Goal: Task Accomplishment & Management: Use online tool/utility

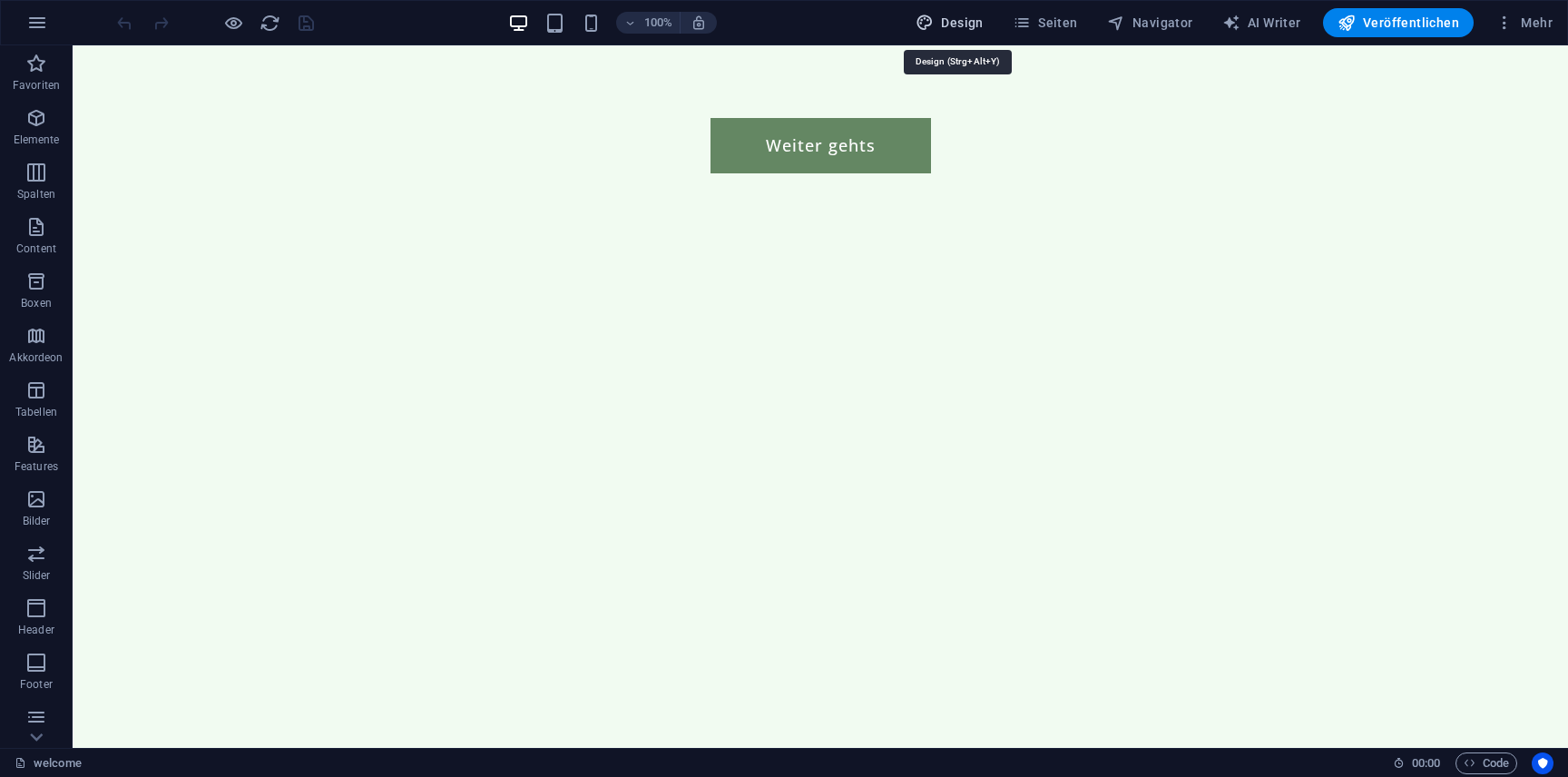
click at [971, 31] on span "Design" at bounding box center [948, 22] width 68 height 18
select select "500"
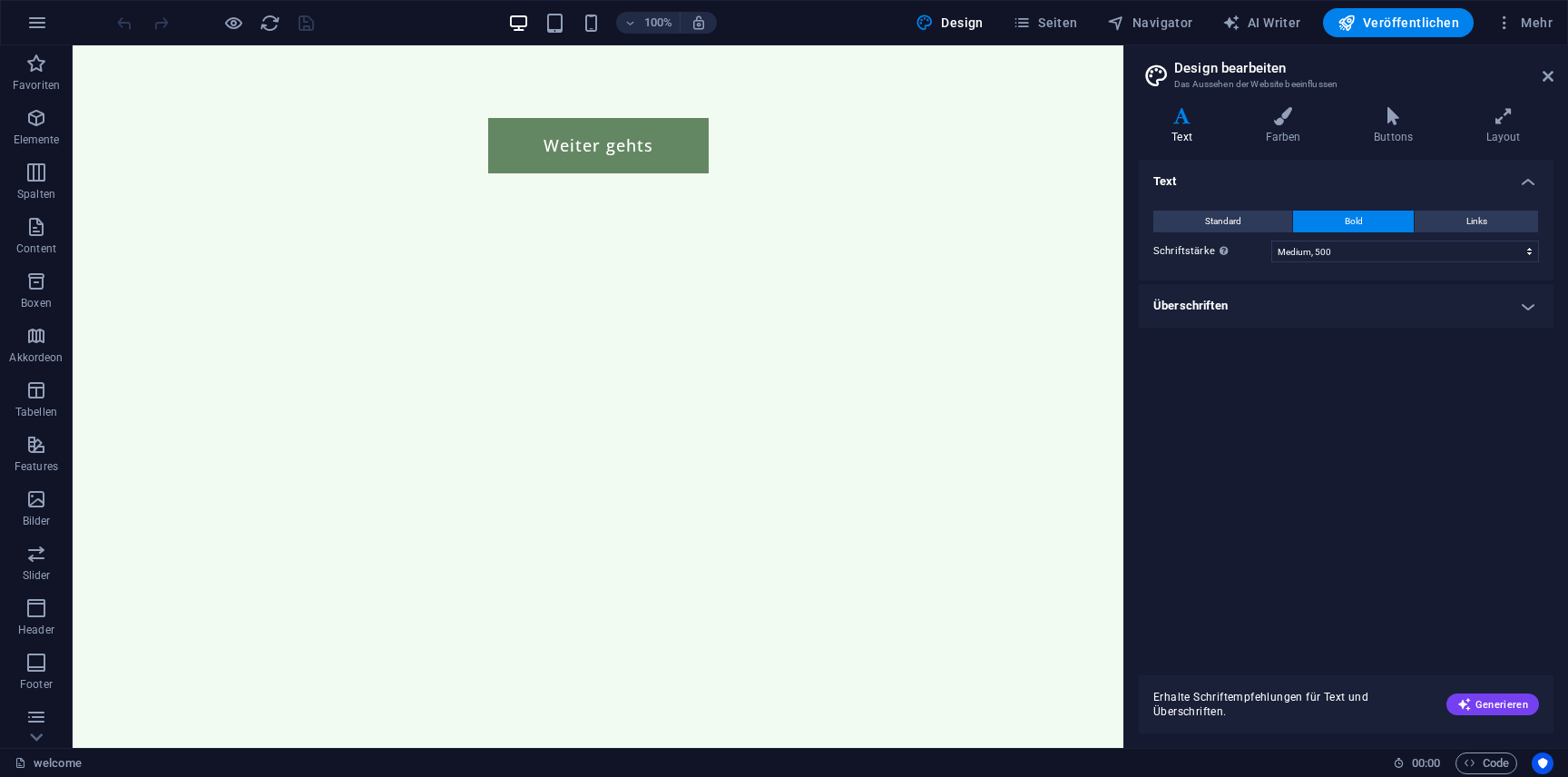
click at [1386, 299] on h4 "Überschriften" at bounding box center [1346, 305] width 414 height 43
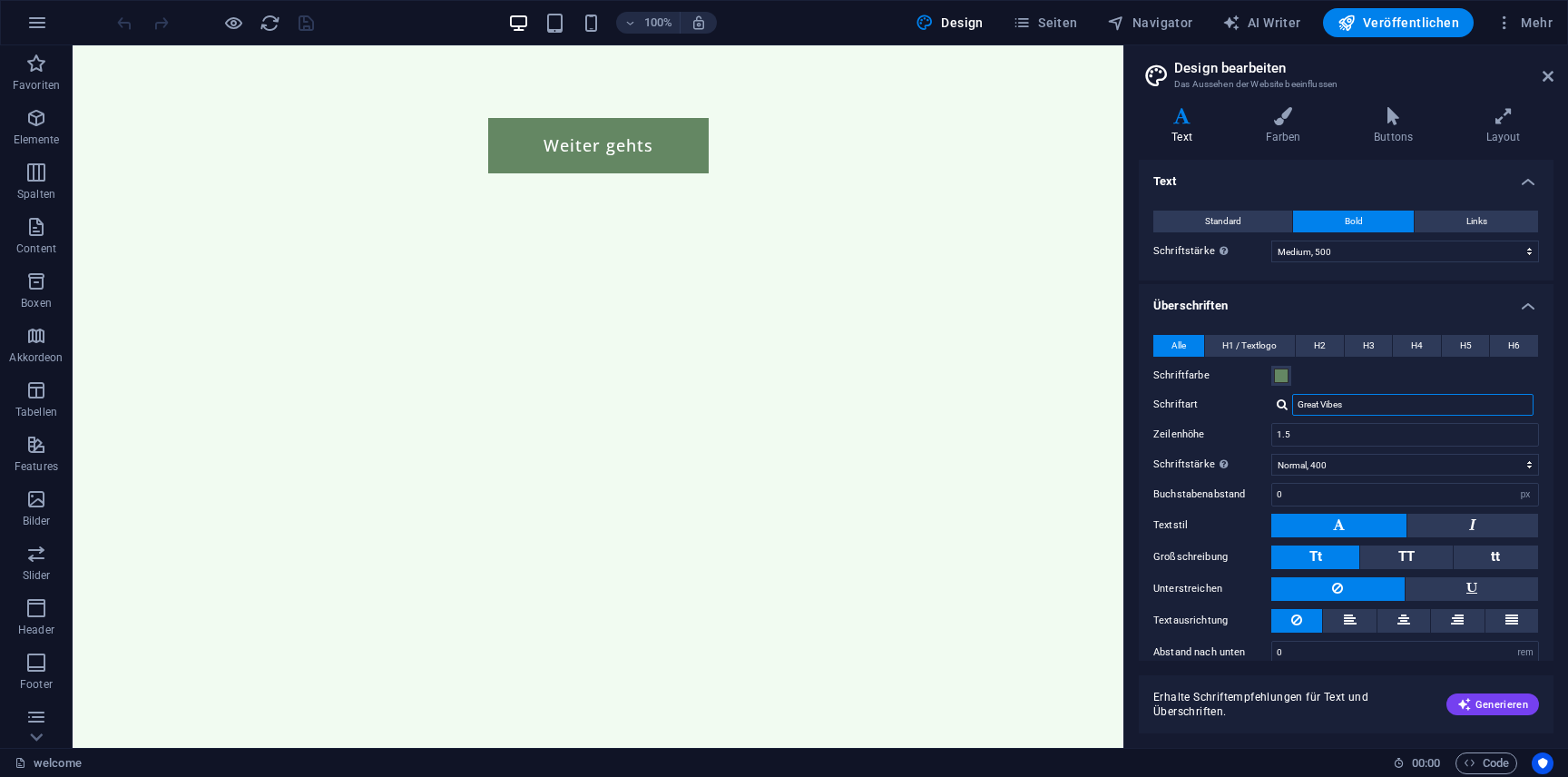
click at [1402, 406] on input "Great Vibes" at bounding box center [1413, 405] width 242 height 22
drag, startPoint x: 1402, startPoint y: 406, endPoint x: 1279, endPoint y: 407, distance: 123.0
click at [1279, 407] on div "Great Vibes" at bounding box center [1404, 405] width 268 height 22
click at [1067, 2] on div "100% Design Seiten Navigator AI Writer Veröffentlichen Mehr" at bounding box center [784, 22] width 1566 height 43
click at [1067, 25] on span "Seiten" at bounding box center [1045, 22] width 65 height 18
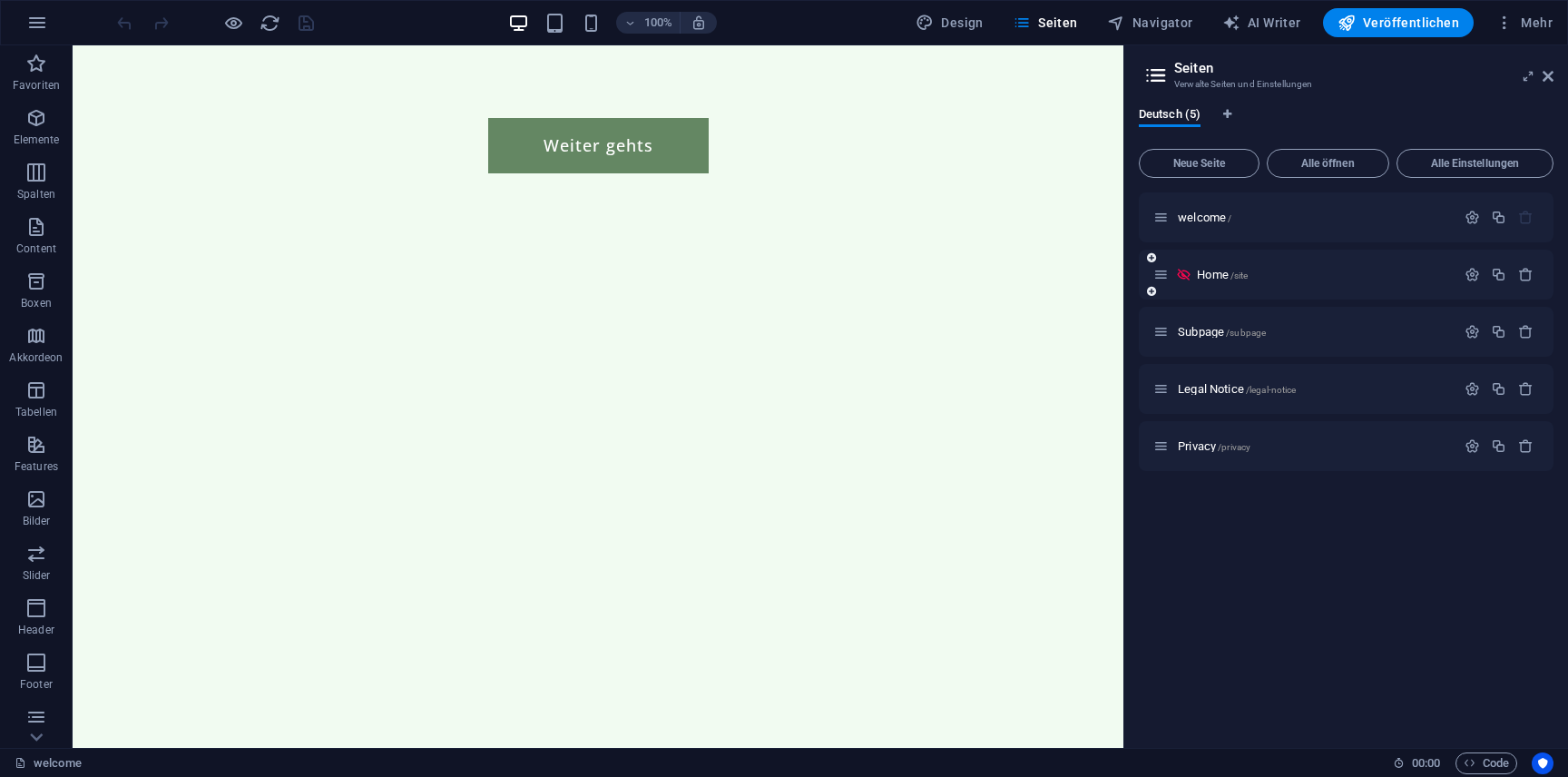
click at [1252, 265] on div "Home /site" at bounding box center [1303, 274] width 302 height 21
click at [1213, 273] on span "Home /site" at bounding box center [1222, 274] width 51 height 13
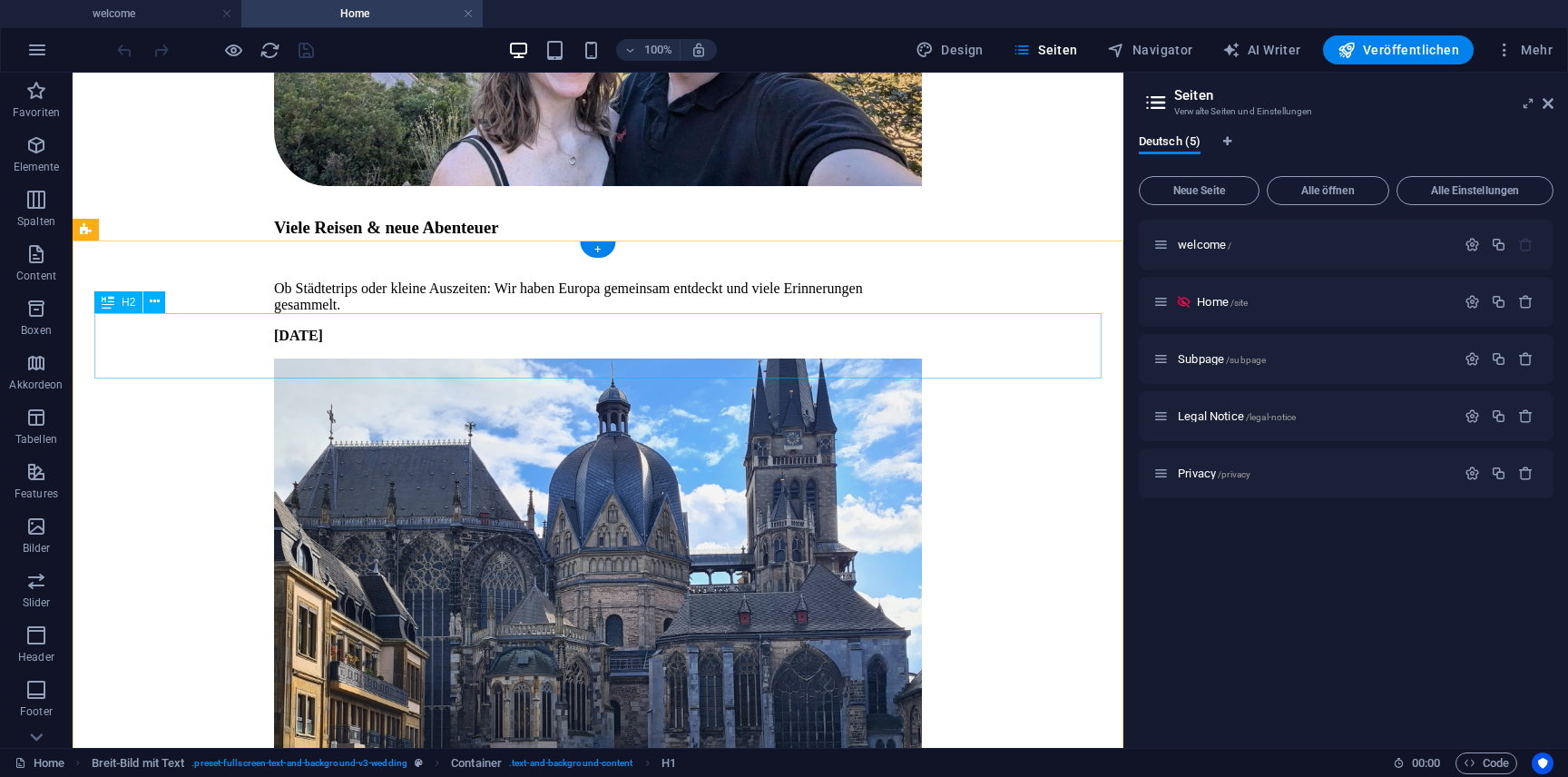
scroll to position [5232, 0]
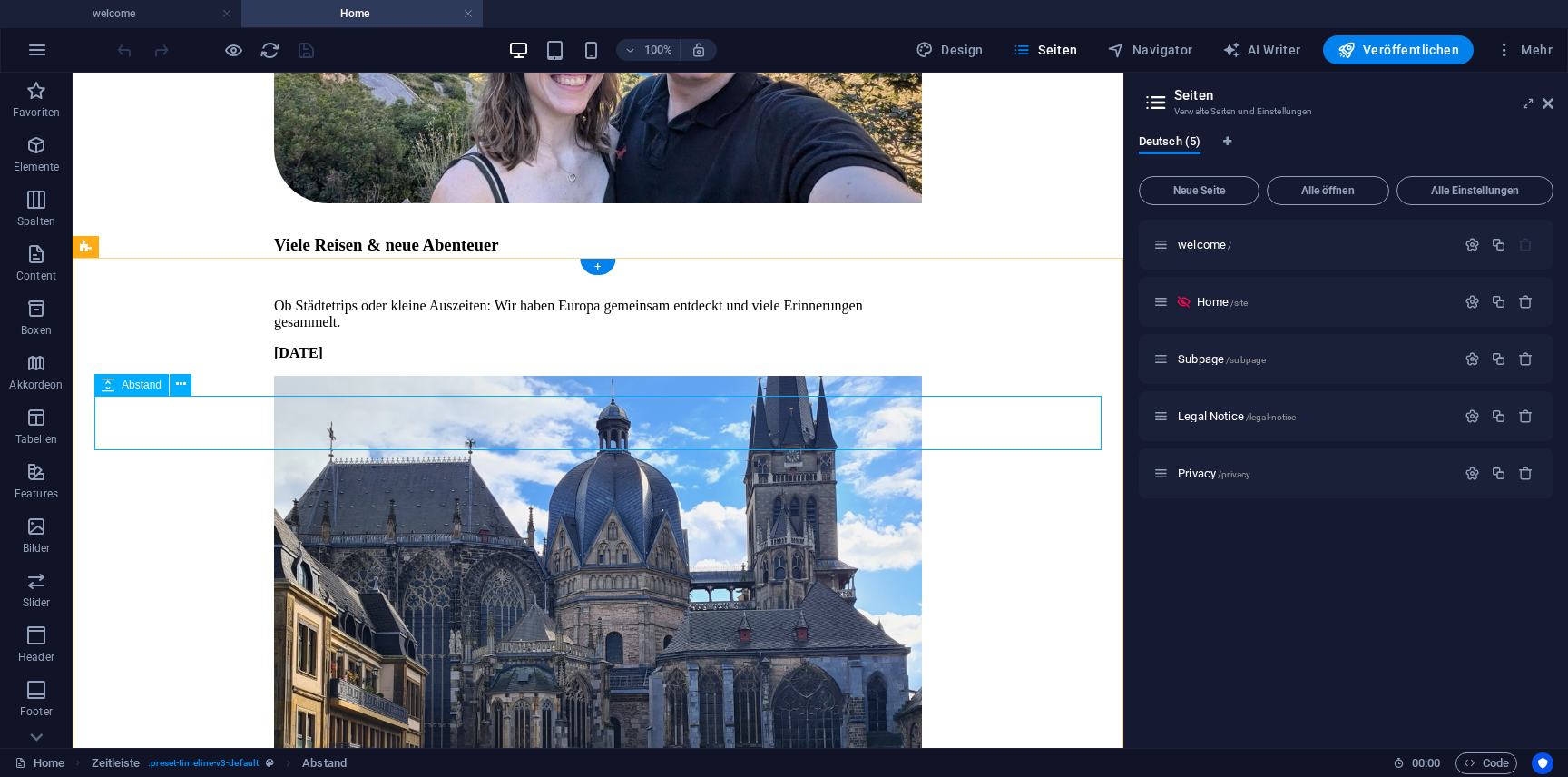
scroll to position [5210, 0]
click at [133, 245] on span "Zeitleiste" at bounding box center [120, 247] width 43 height 11
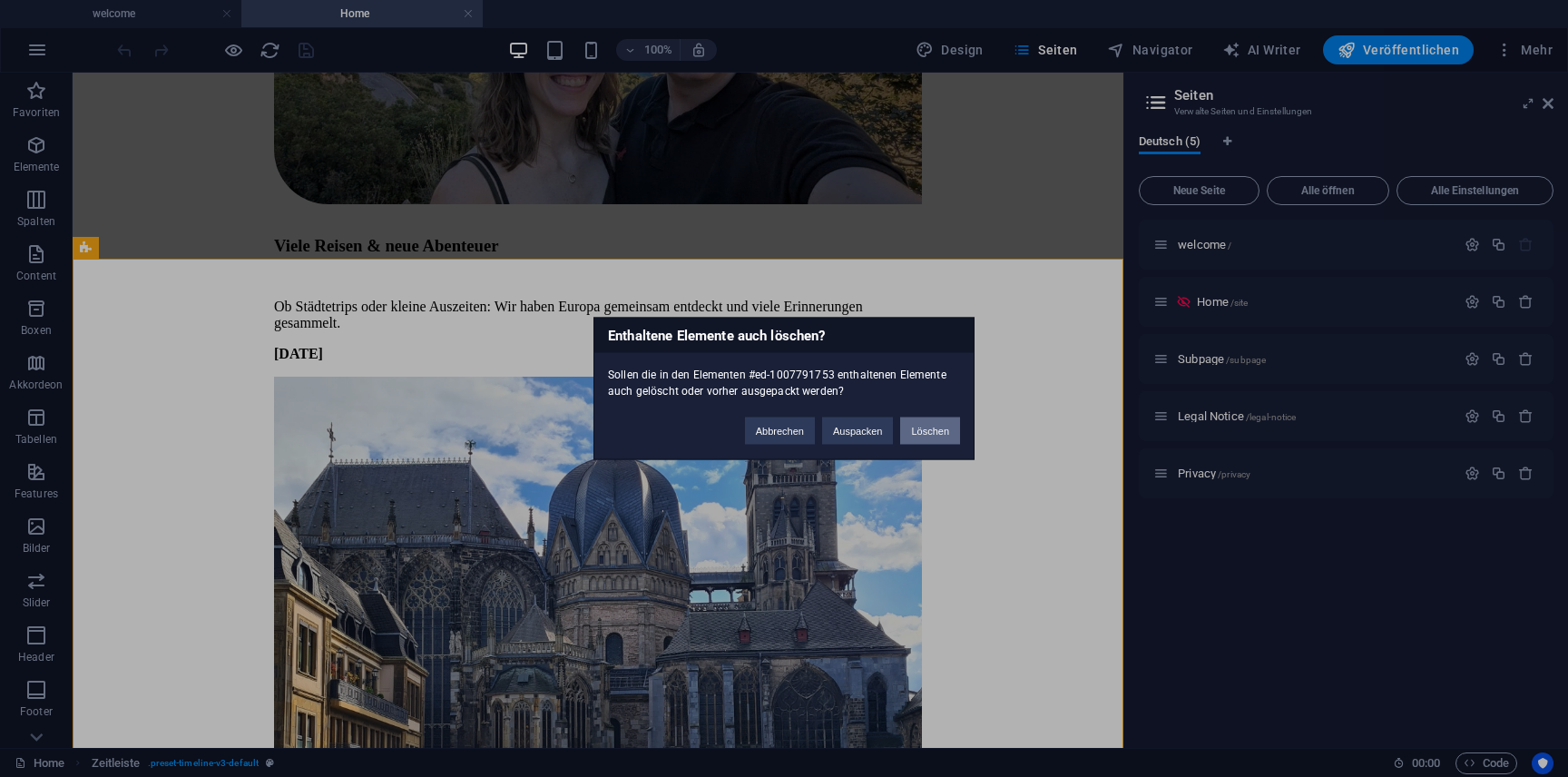
click at [948, 428] on button "Löschen" at bounding box center [929, 431] width 59 height 27
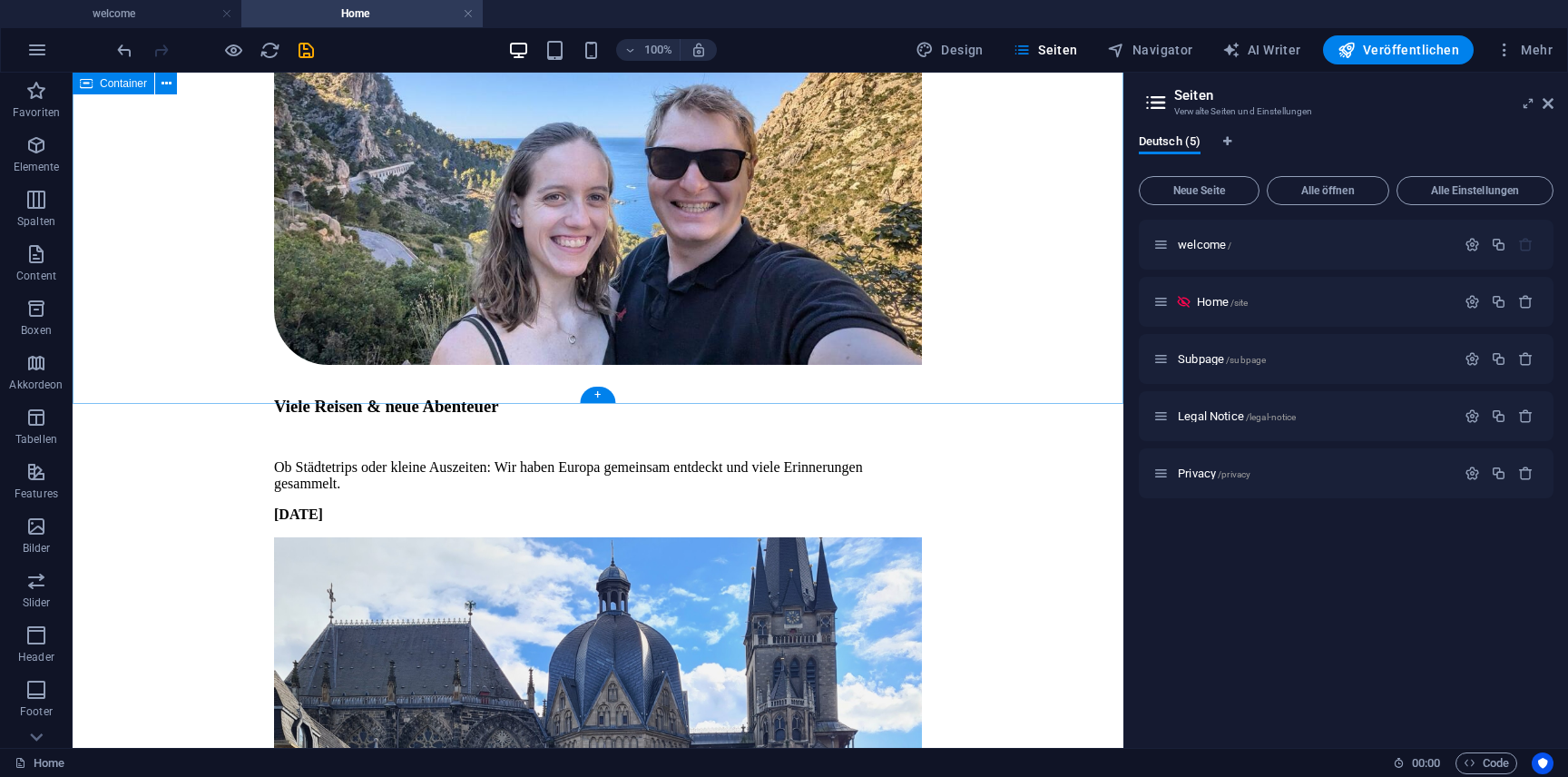
scroll to position [5047, 0]
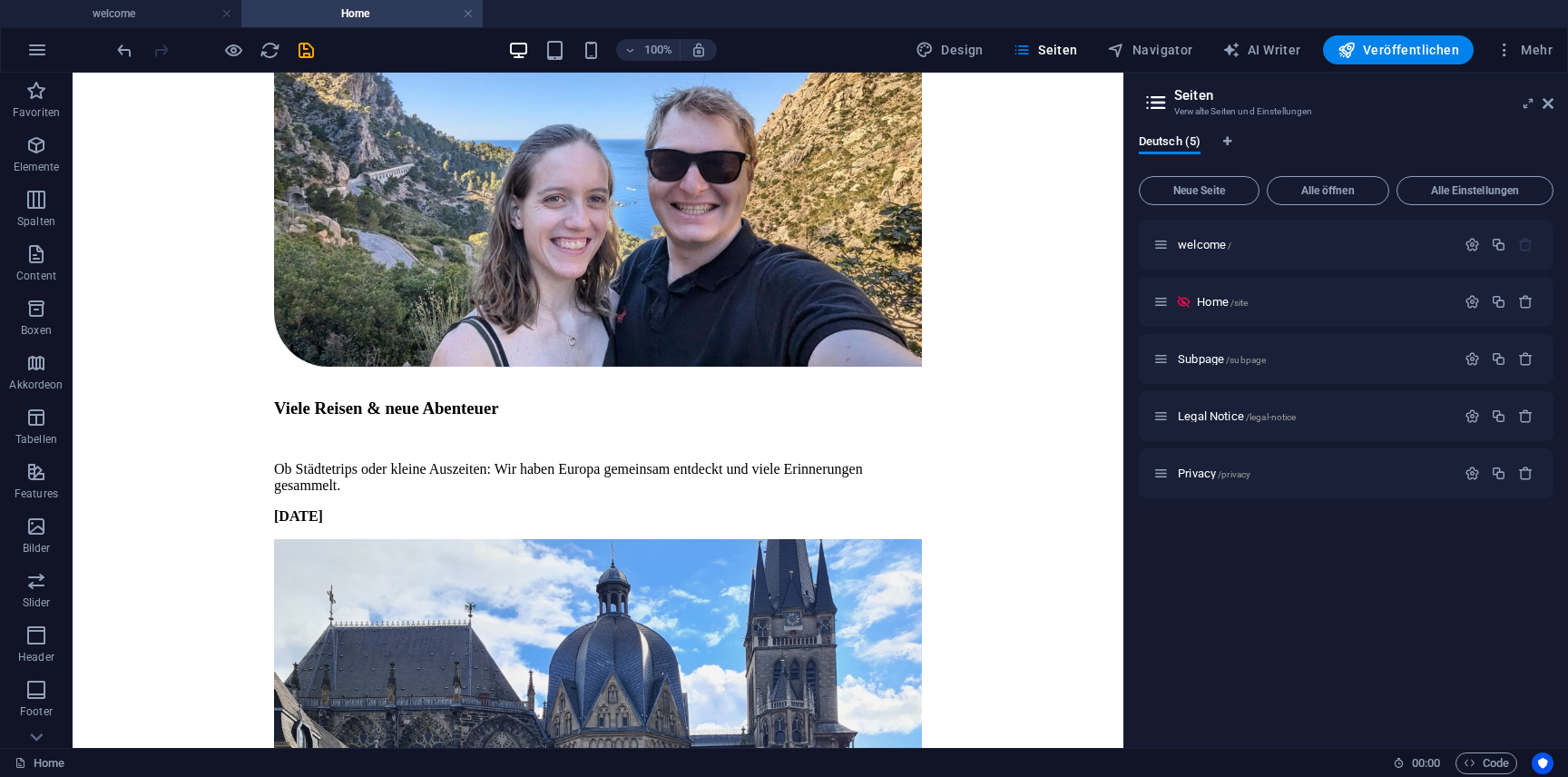
click at [605, 435] on div "+" at bounding box center [597, 438] width 35 height 16
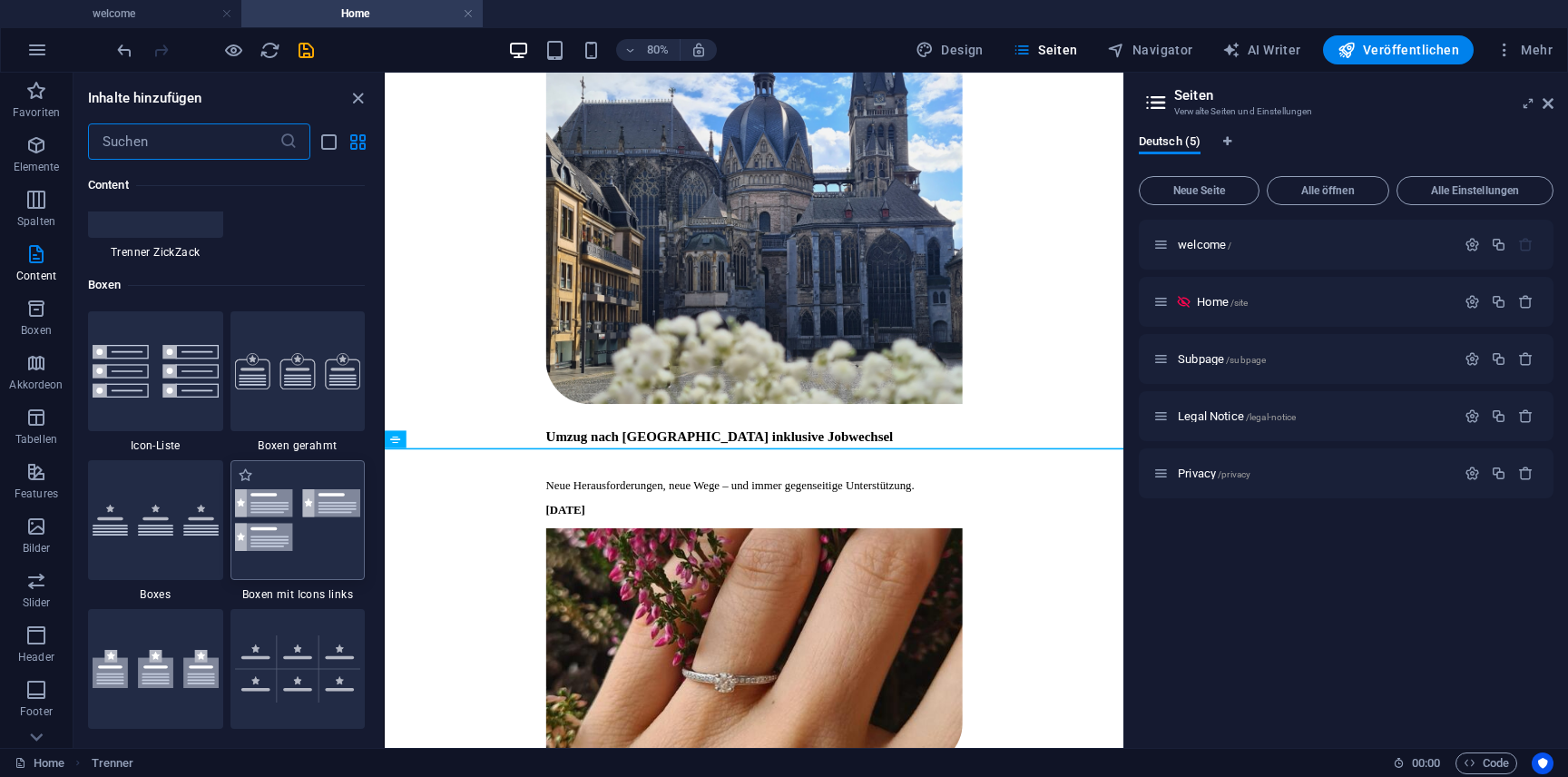
scroll to position [4833, 0]
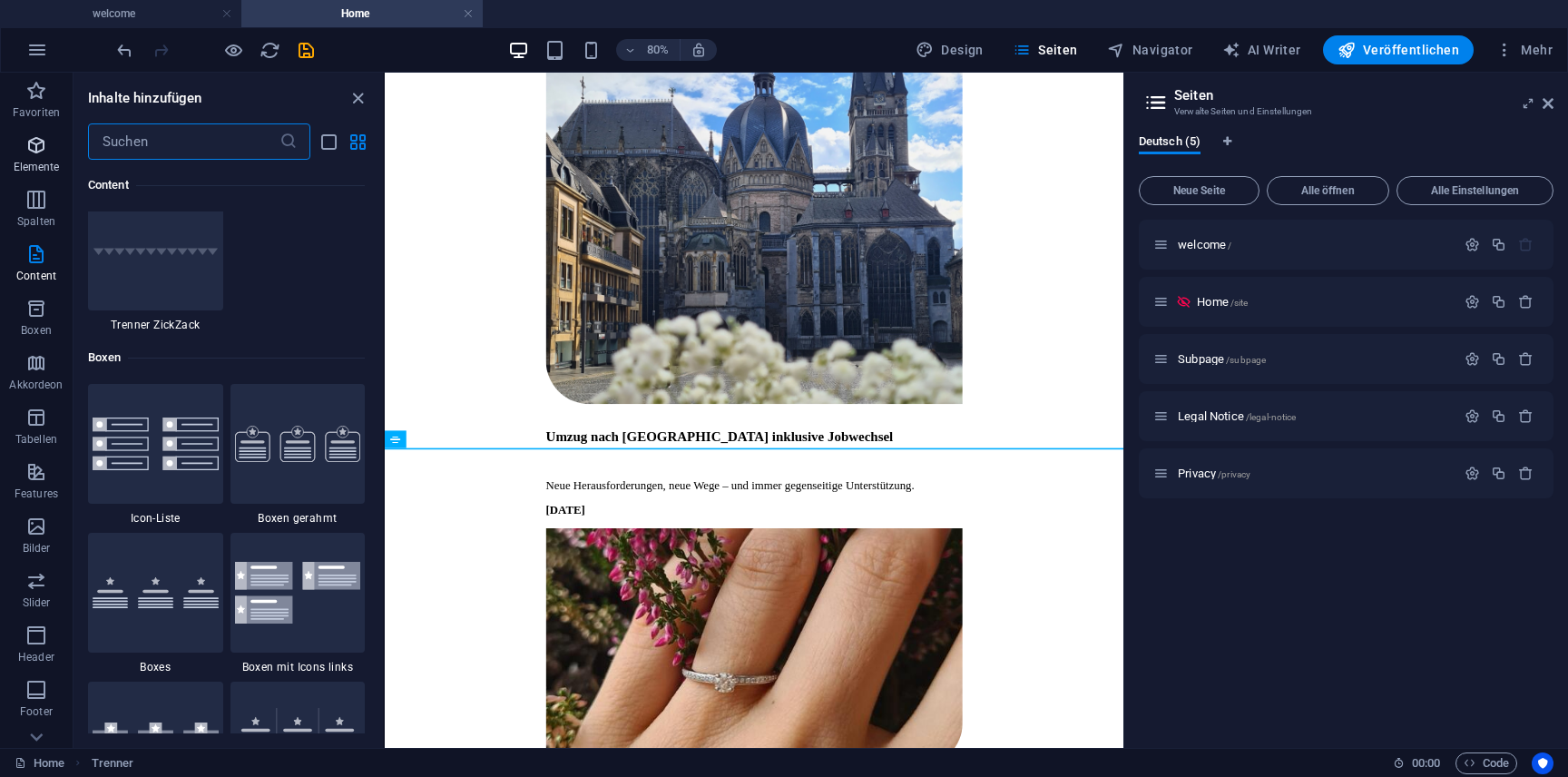
click at [57, 174] on p "Elemente" at bounding box center [36, 166] width 46 height 14
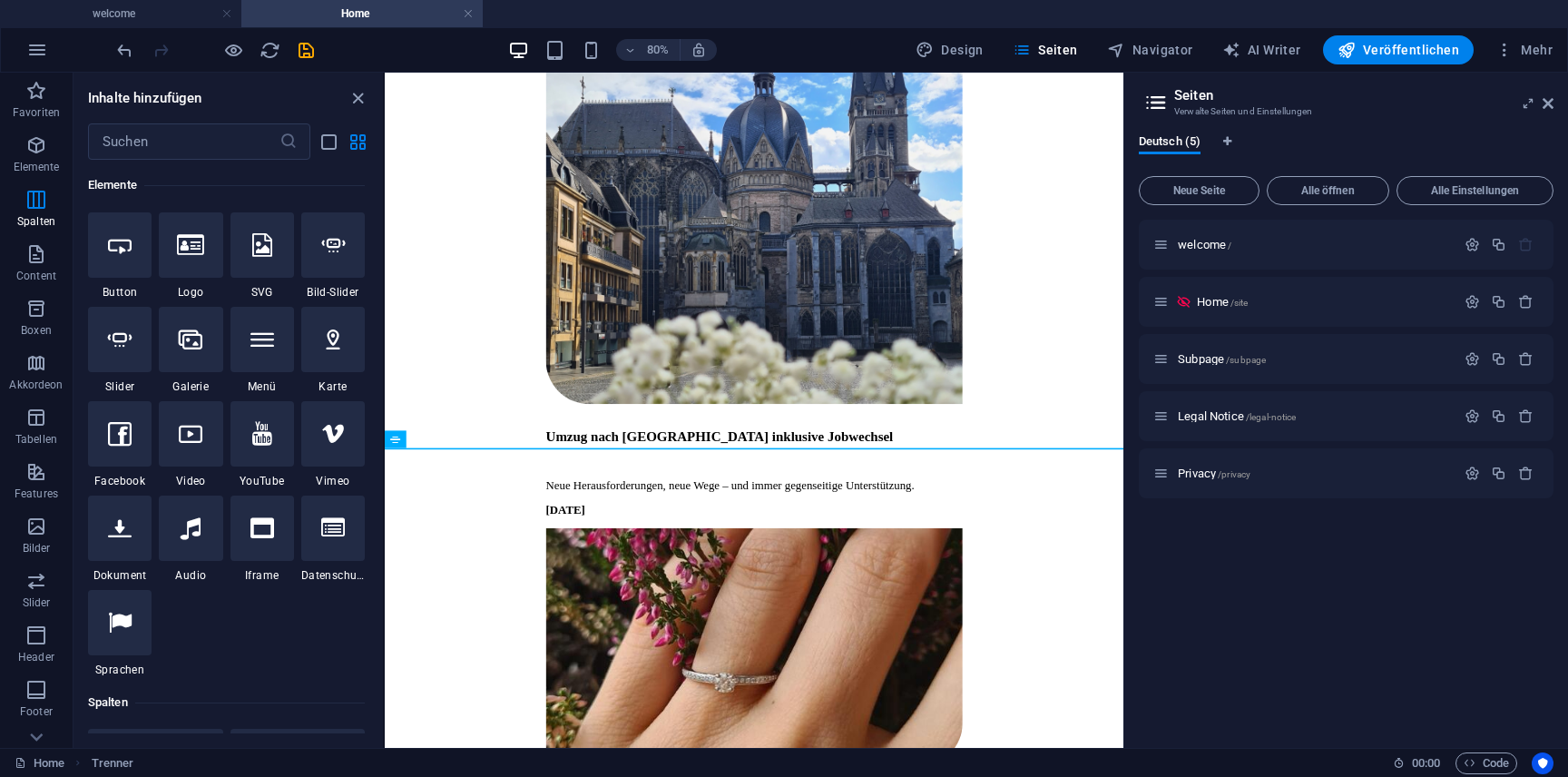
scroll to position [193, 0]
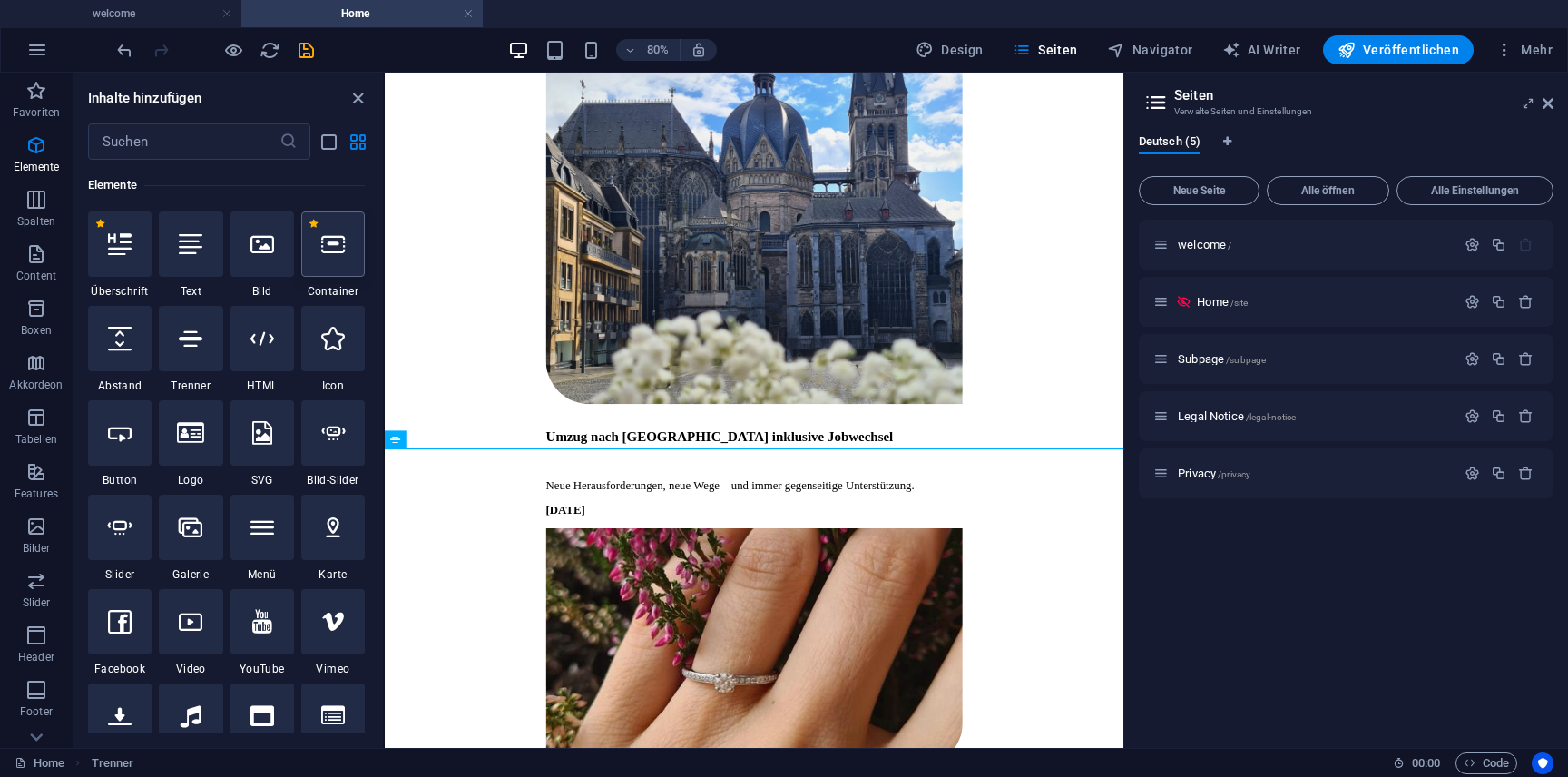
click at [343, 245] on icon at bounding box center [333, 244] width 24 height 24
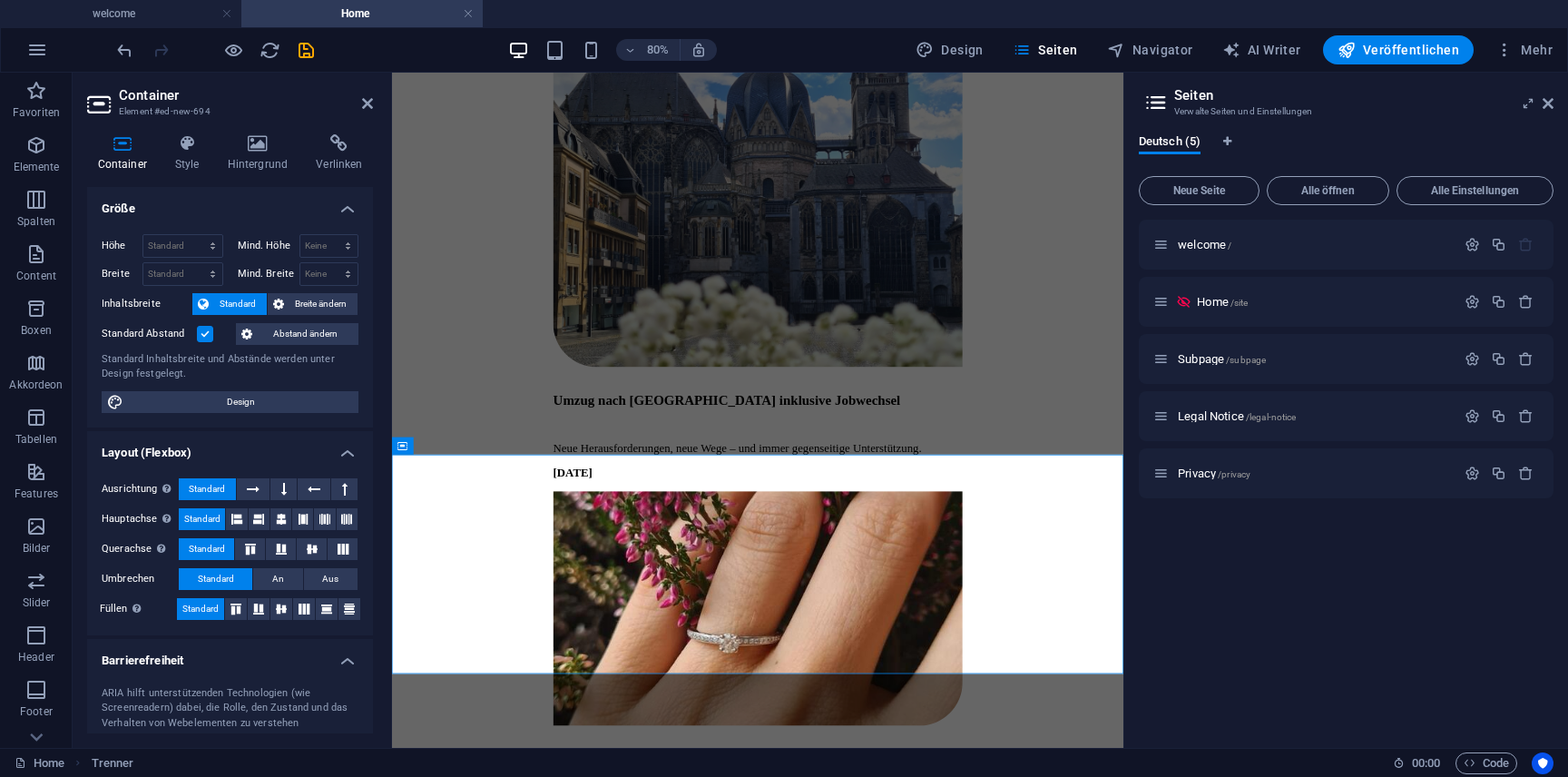
scroll to position [5098, 0]
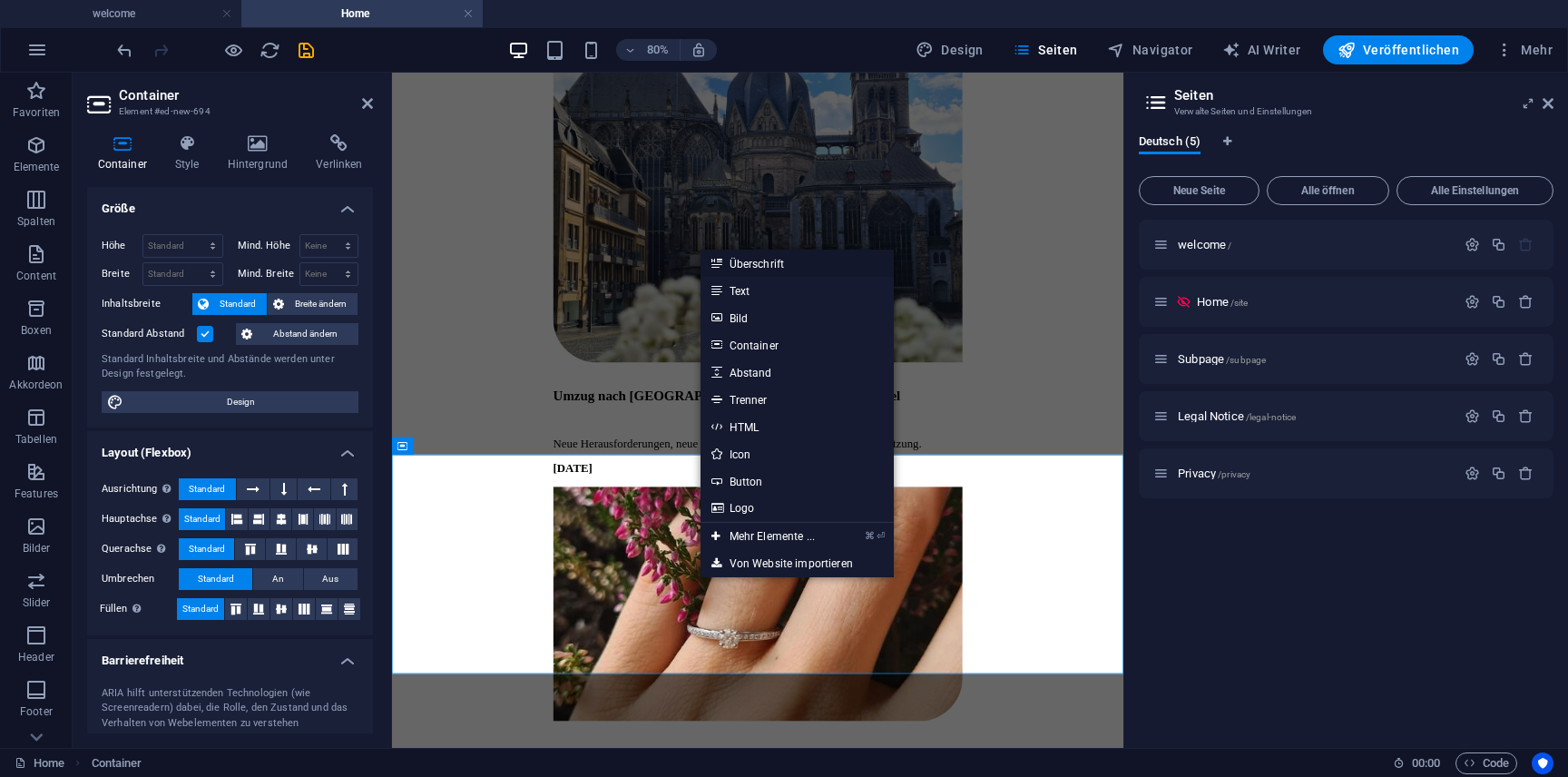
click at [805, 267] on link "Überschrift" at bounding box center [796, 263] width 193 height 27
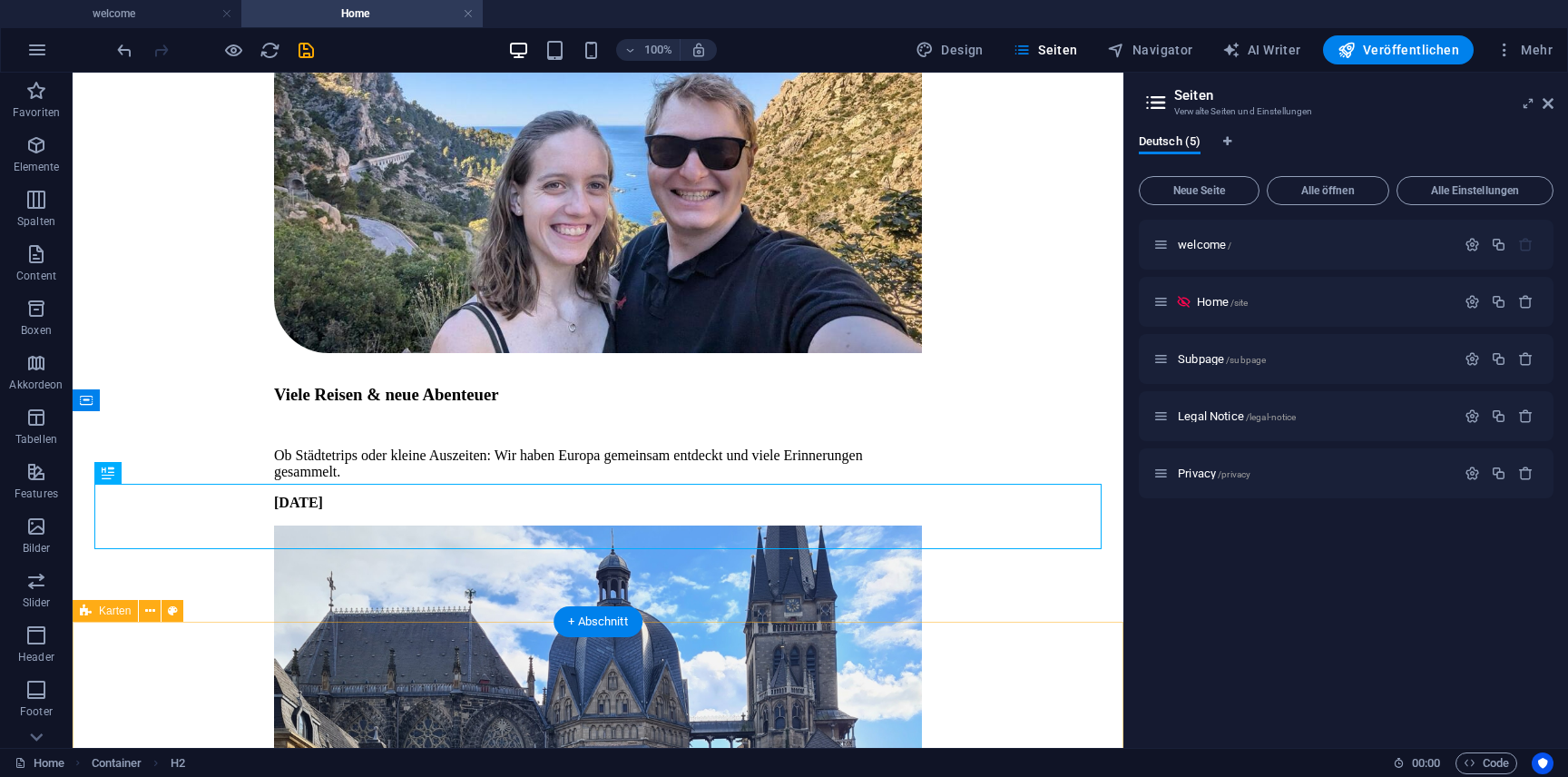
scroll to position [5067, 0]
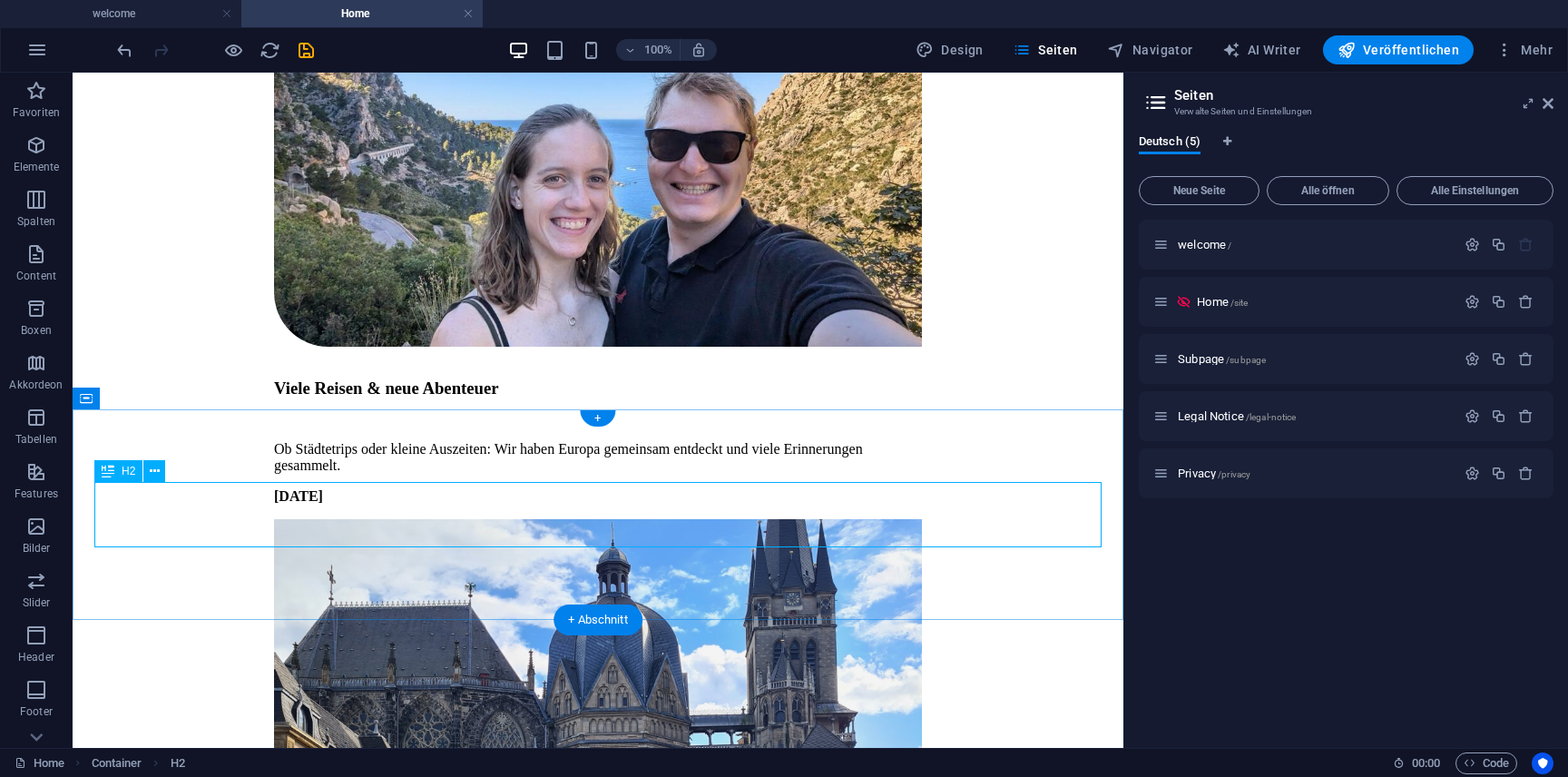
click at [55, 140] on span "Elemente" at bounding box center [36, 155] width 73 height 43
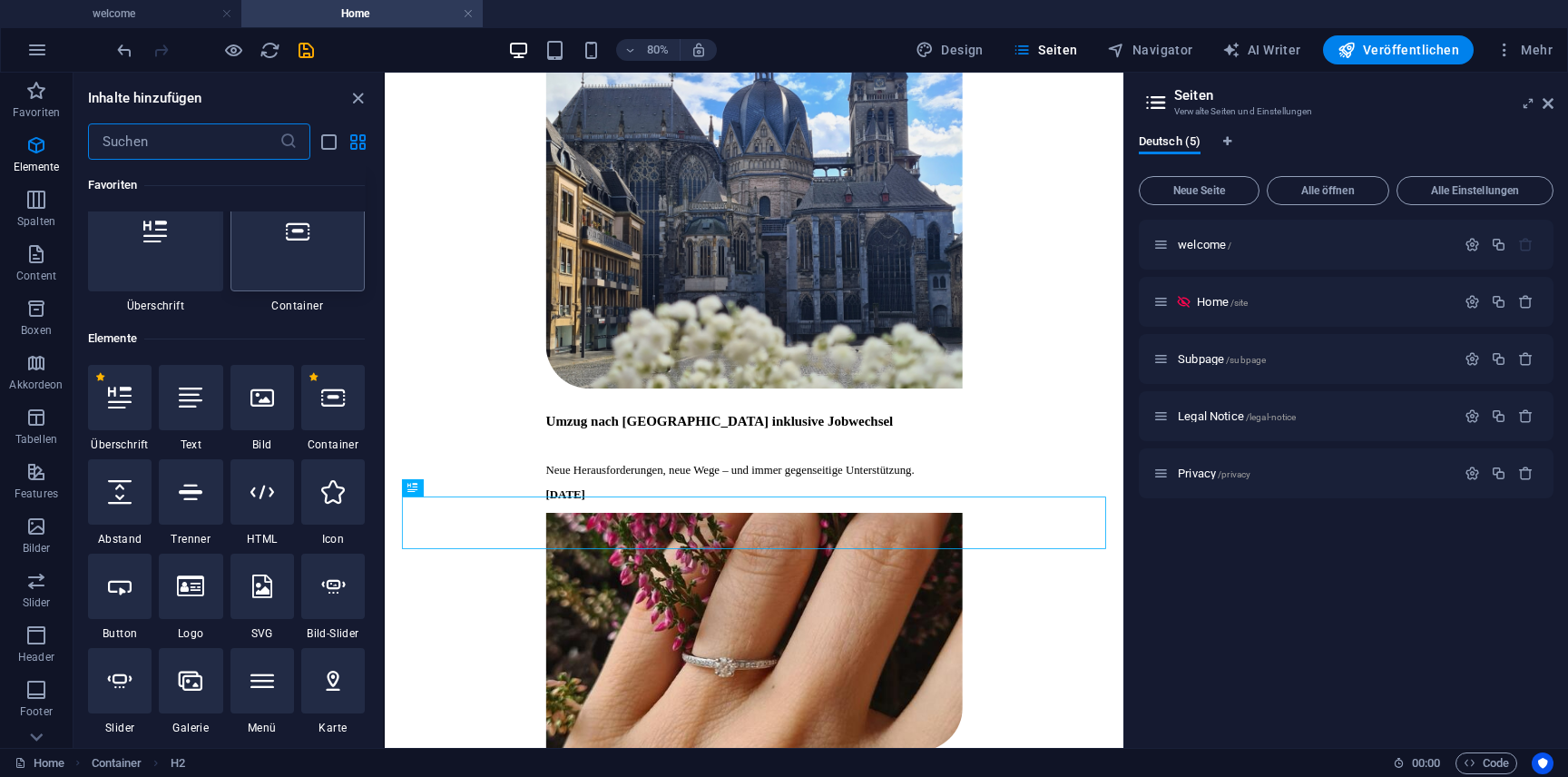
scroll to position [193, 0]
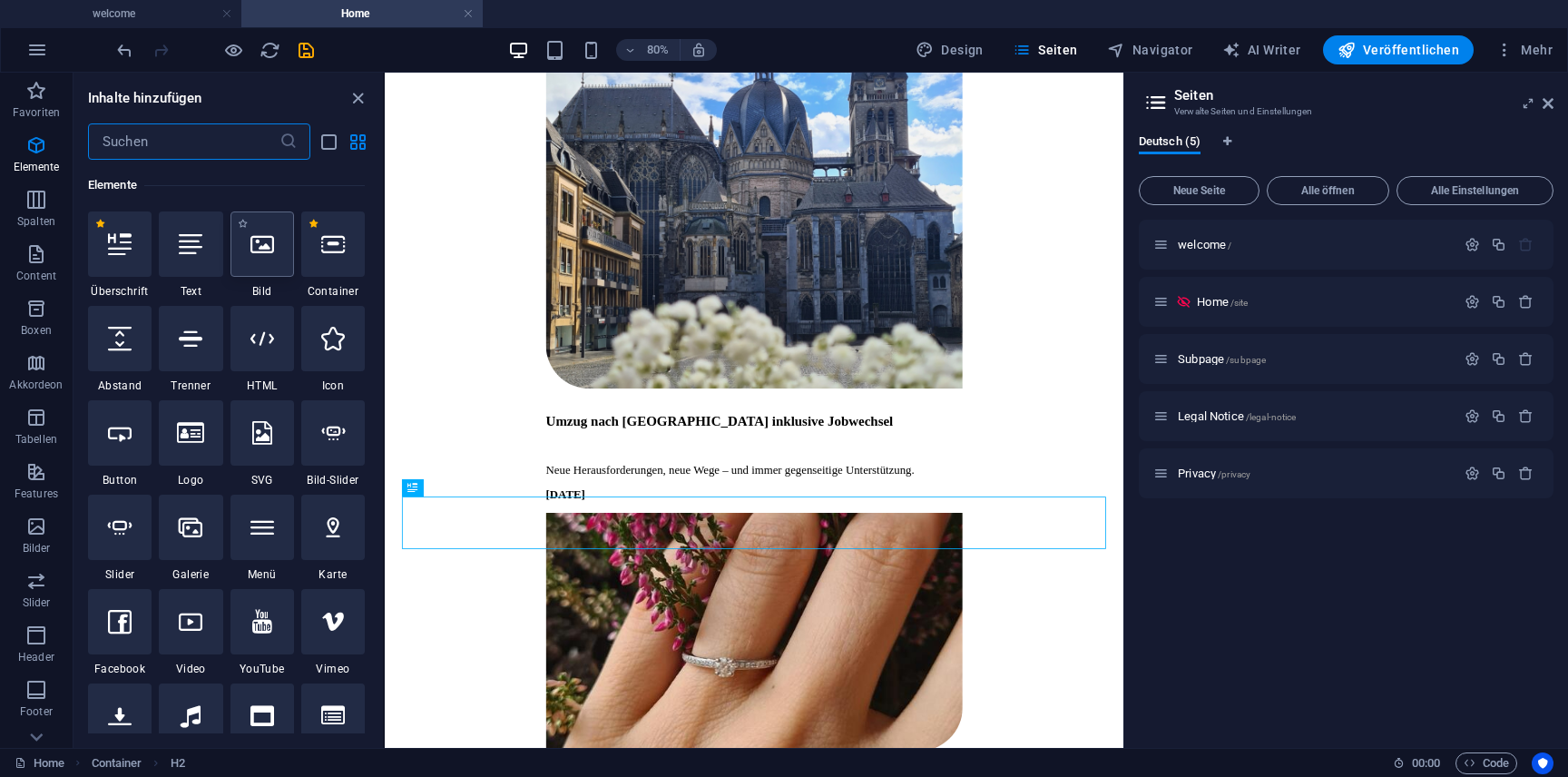
click at [274, 260] on div at bounding box center [262, 244] width 63 height 65
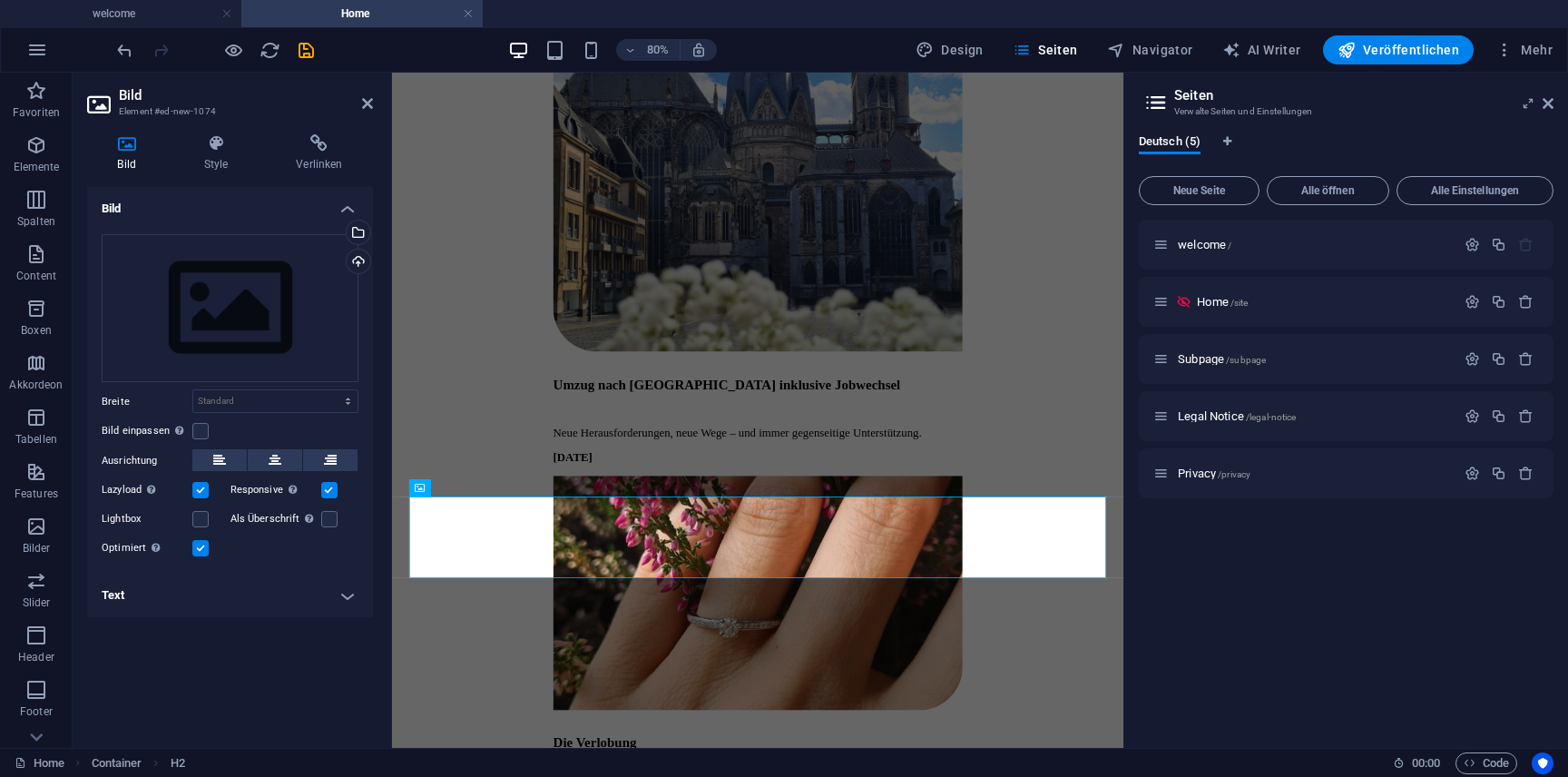
scroll to position [5119, 0]
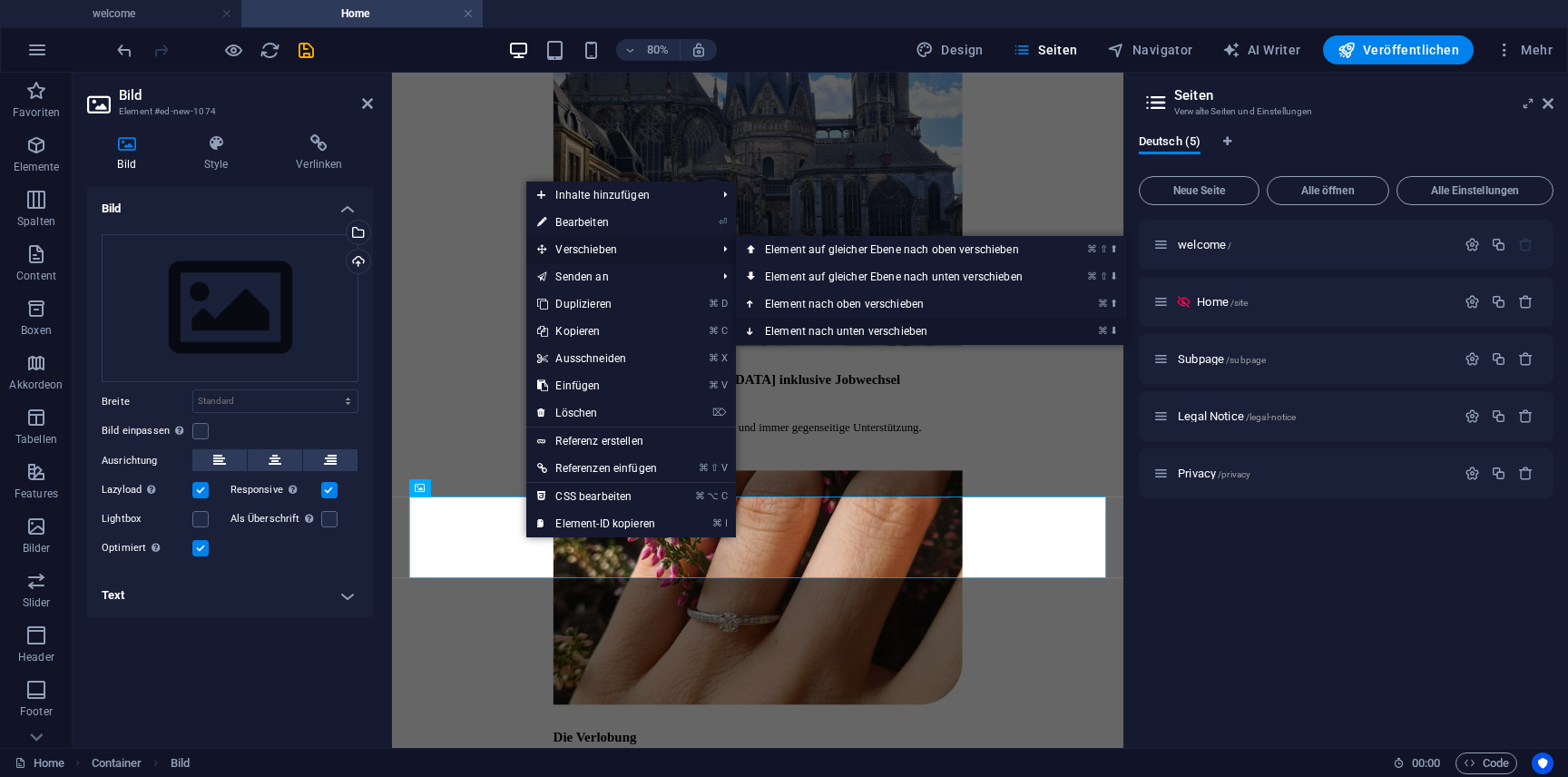
click at [808, 332] on link "⌘ ⬇ Element nach unten verschieben" at bounding box center [897, 331] width 323 height 27
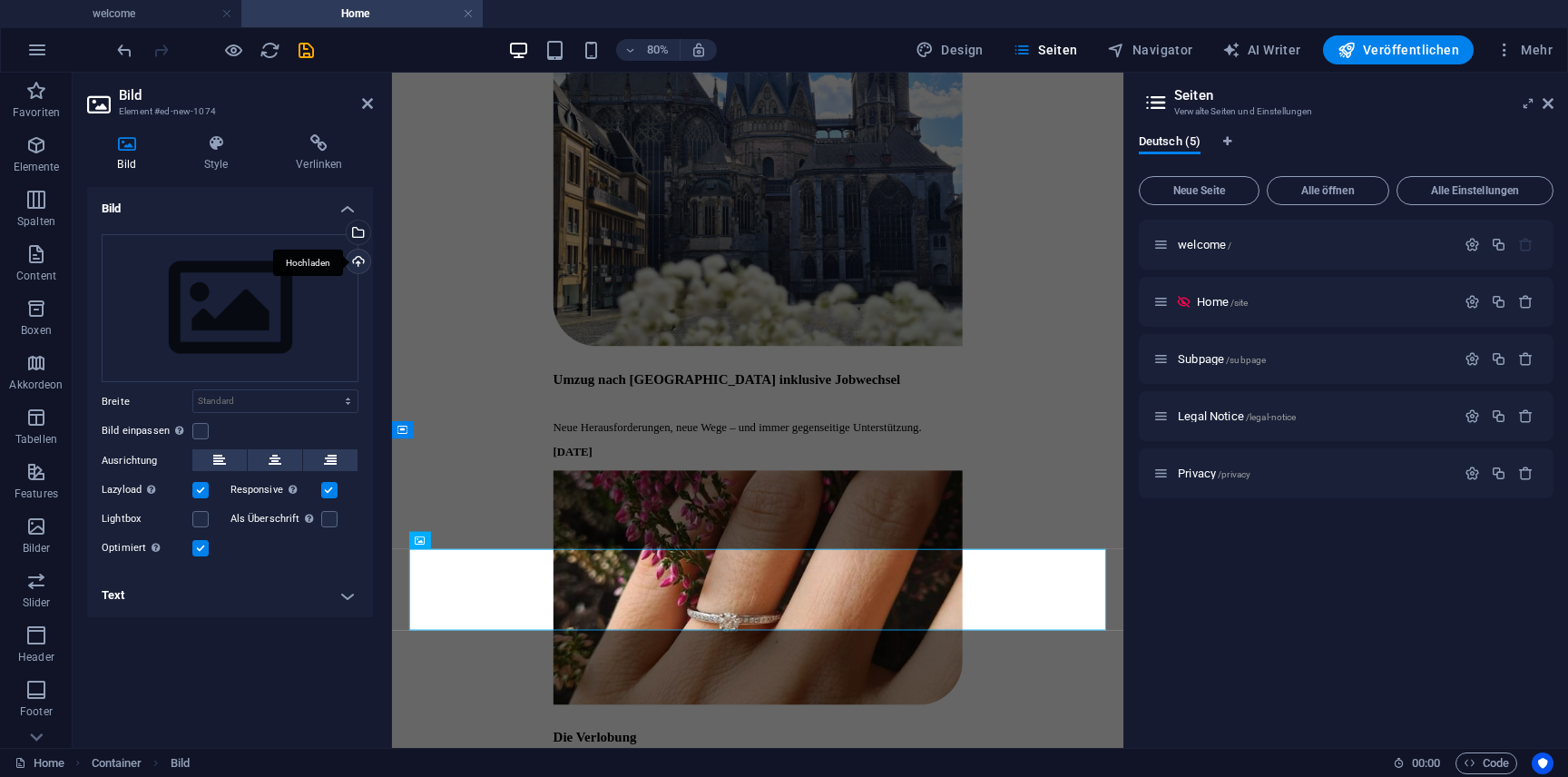
click at [358, 257] on div "Hochladen" at bounding box center [357, 263] width 27 height 27
click at [360, 229] on div "Wähle aus deinen Dateien, Stockfotos oder lade Dateien hoch" at bounding box center [357, 234] width 27 height 27
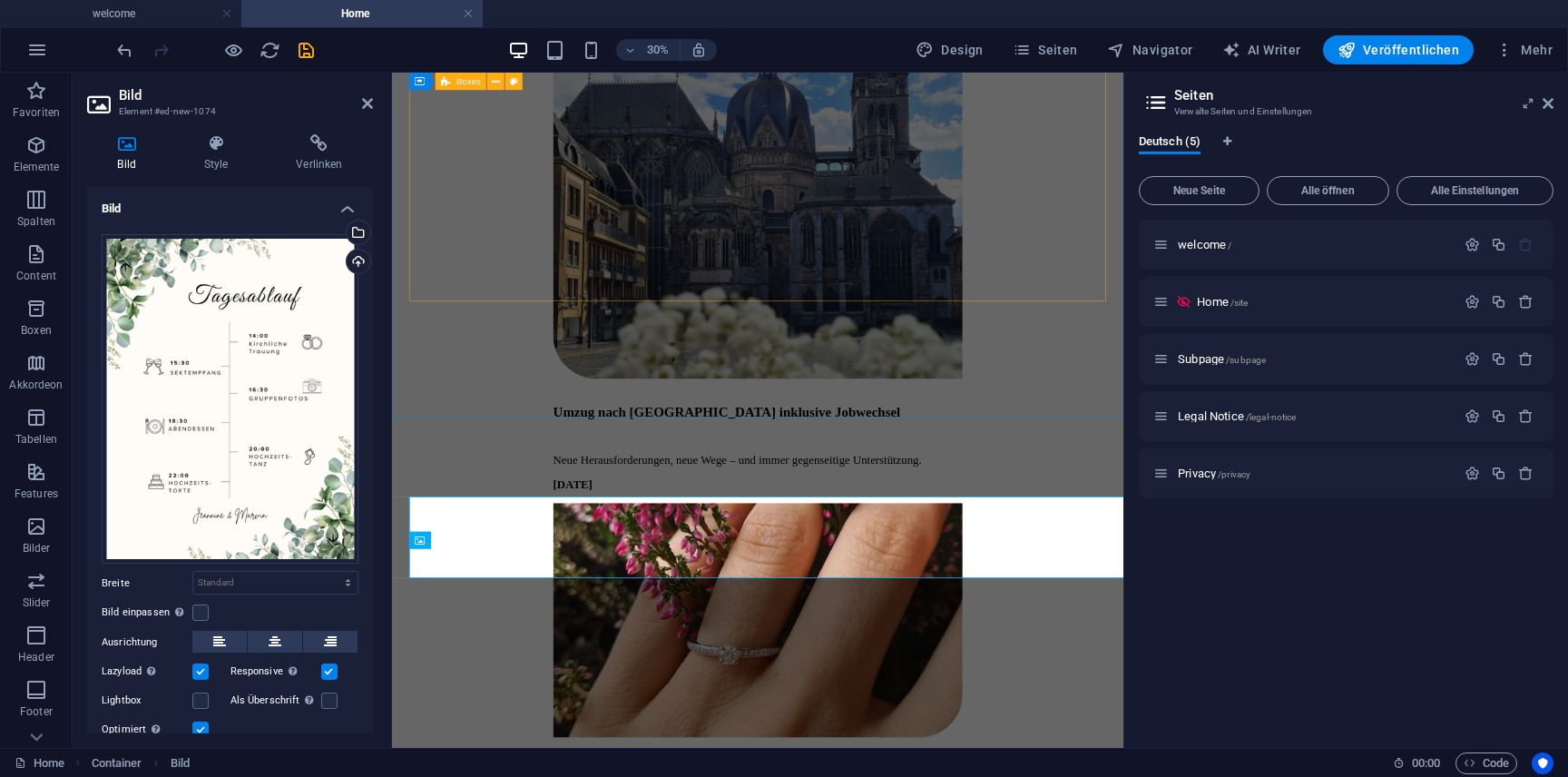
scroll to position [5119, 0]
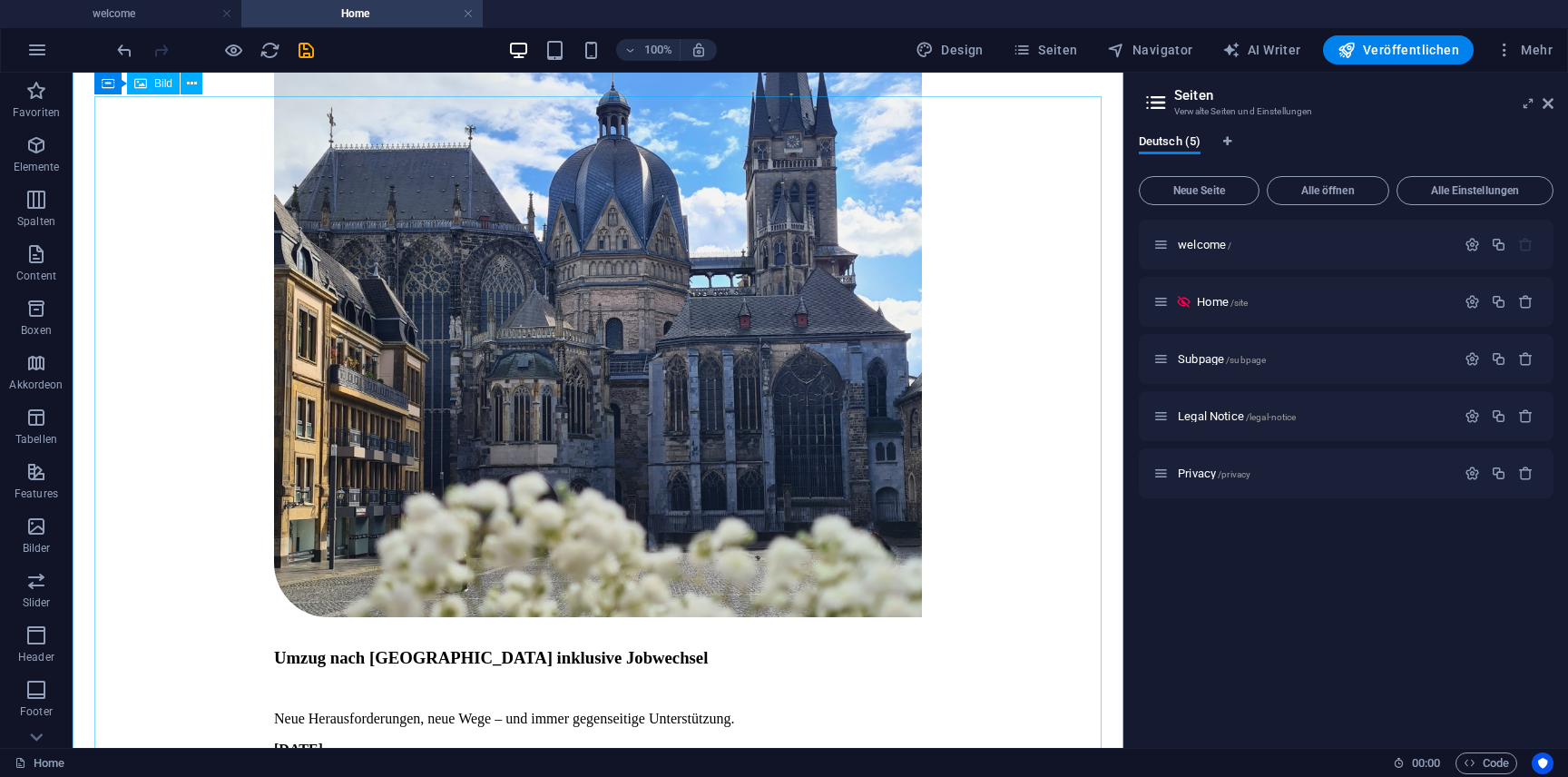
scroll to position [5451, 0]
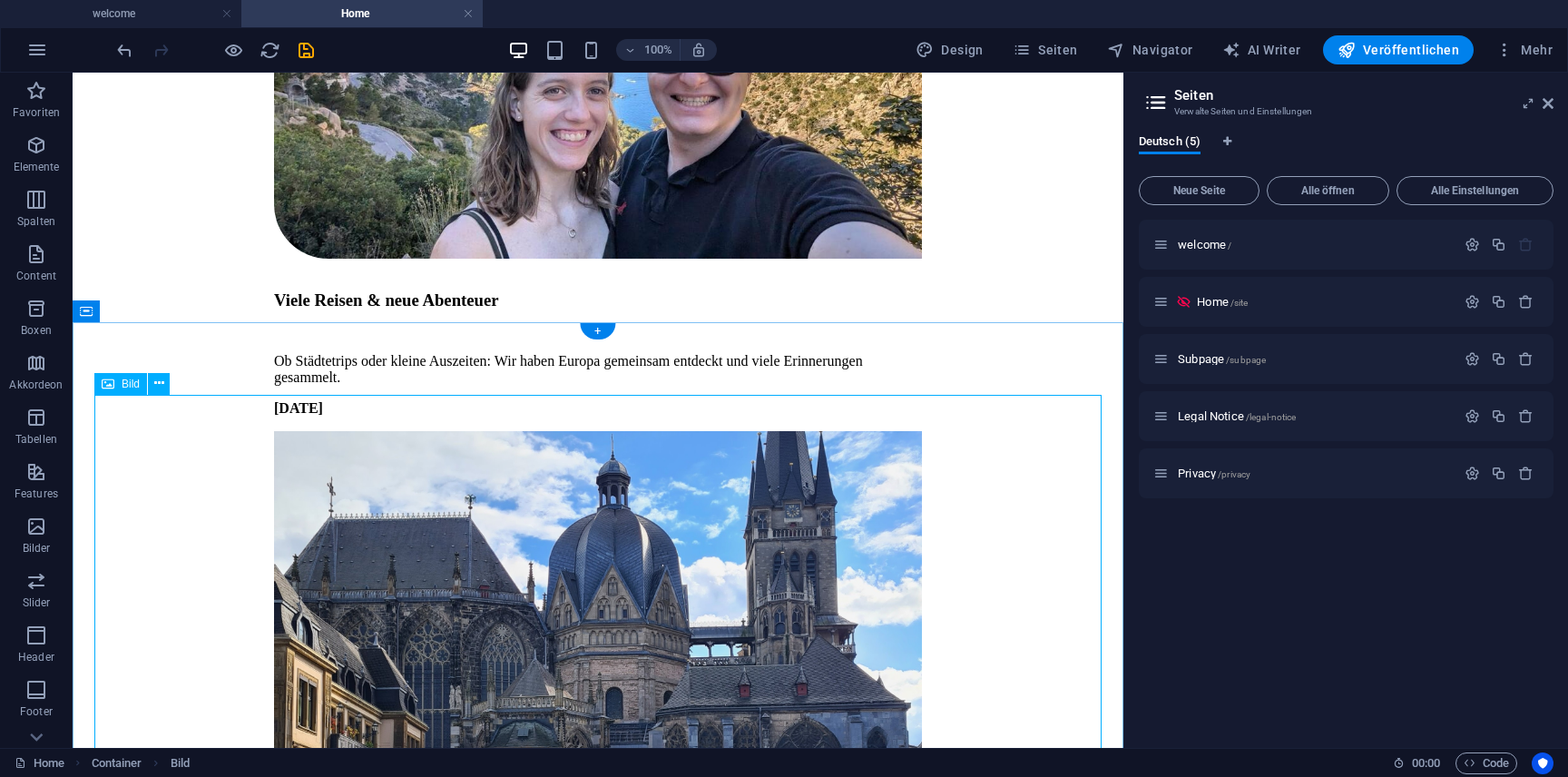
scroll to position [5164, 0]
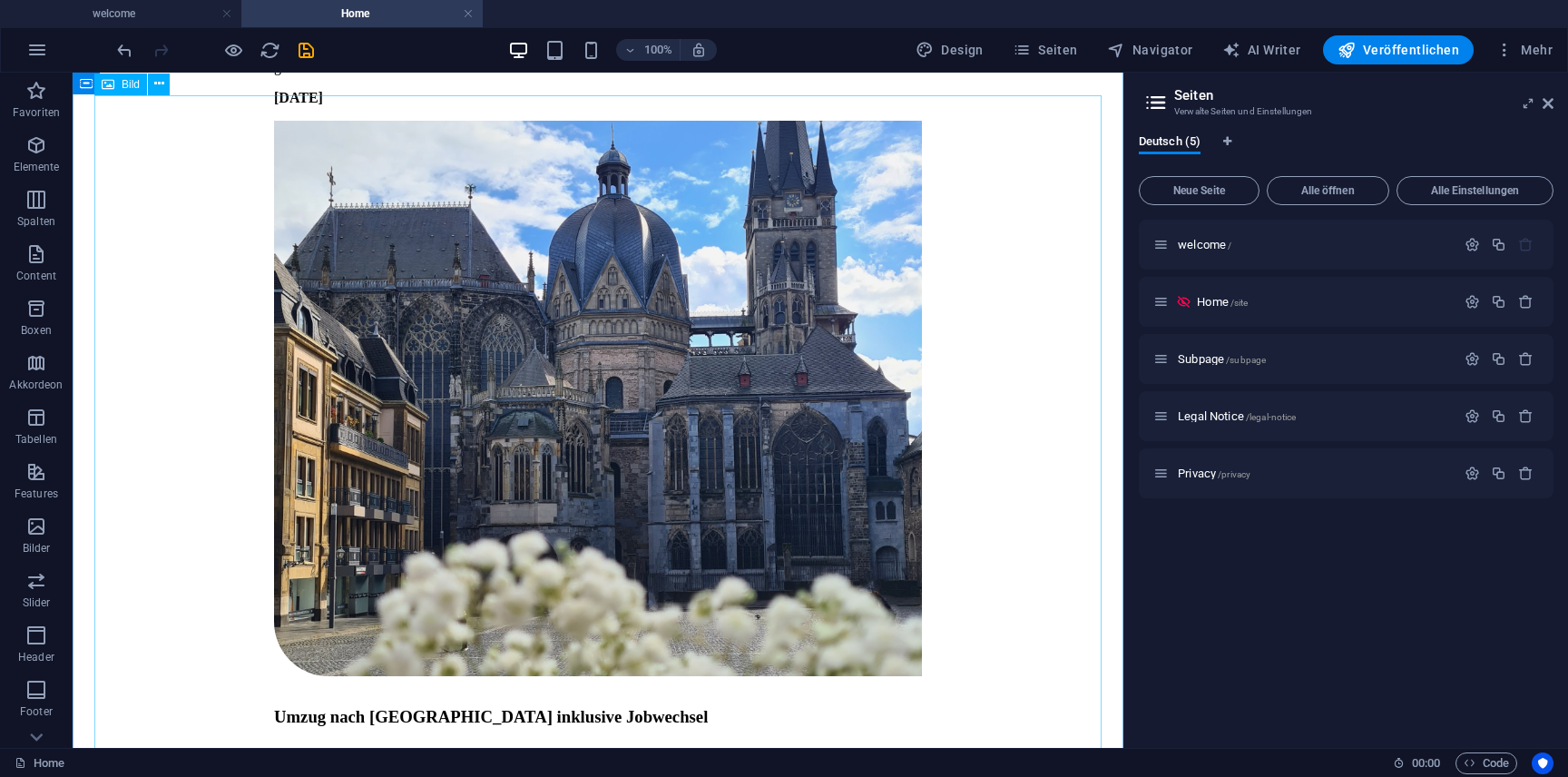
scroll to position [5492, 0]
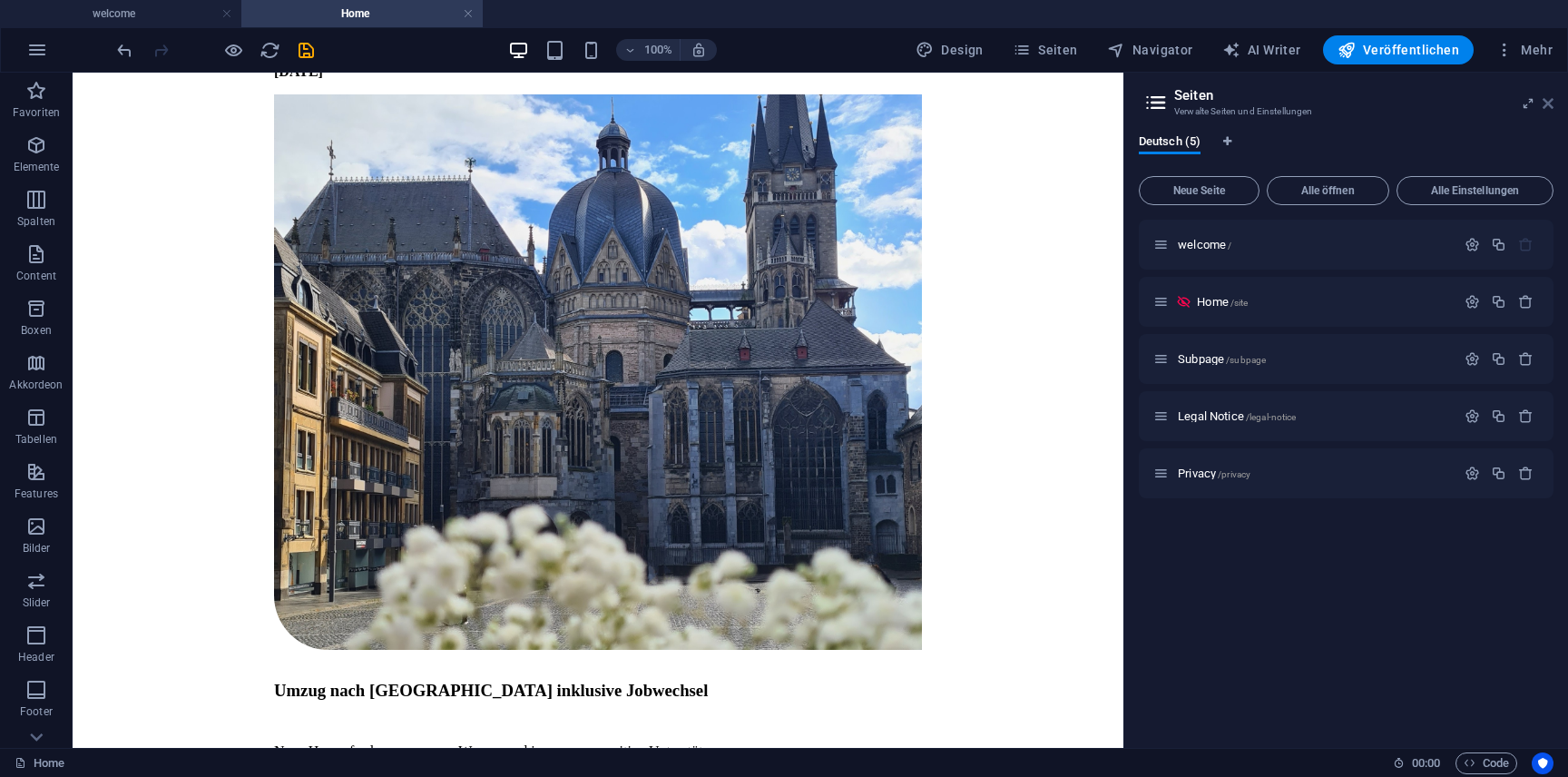
click at [1548, 103] on icon at bounding box center [1547, 103] width 11 height 14
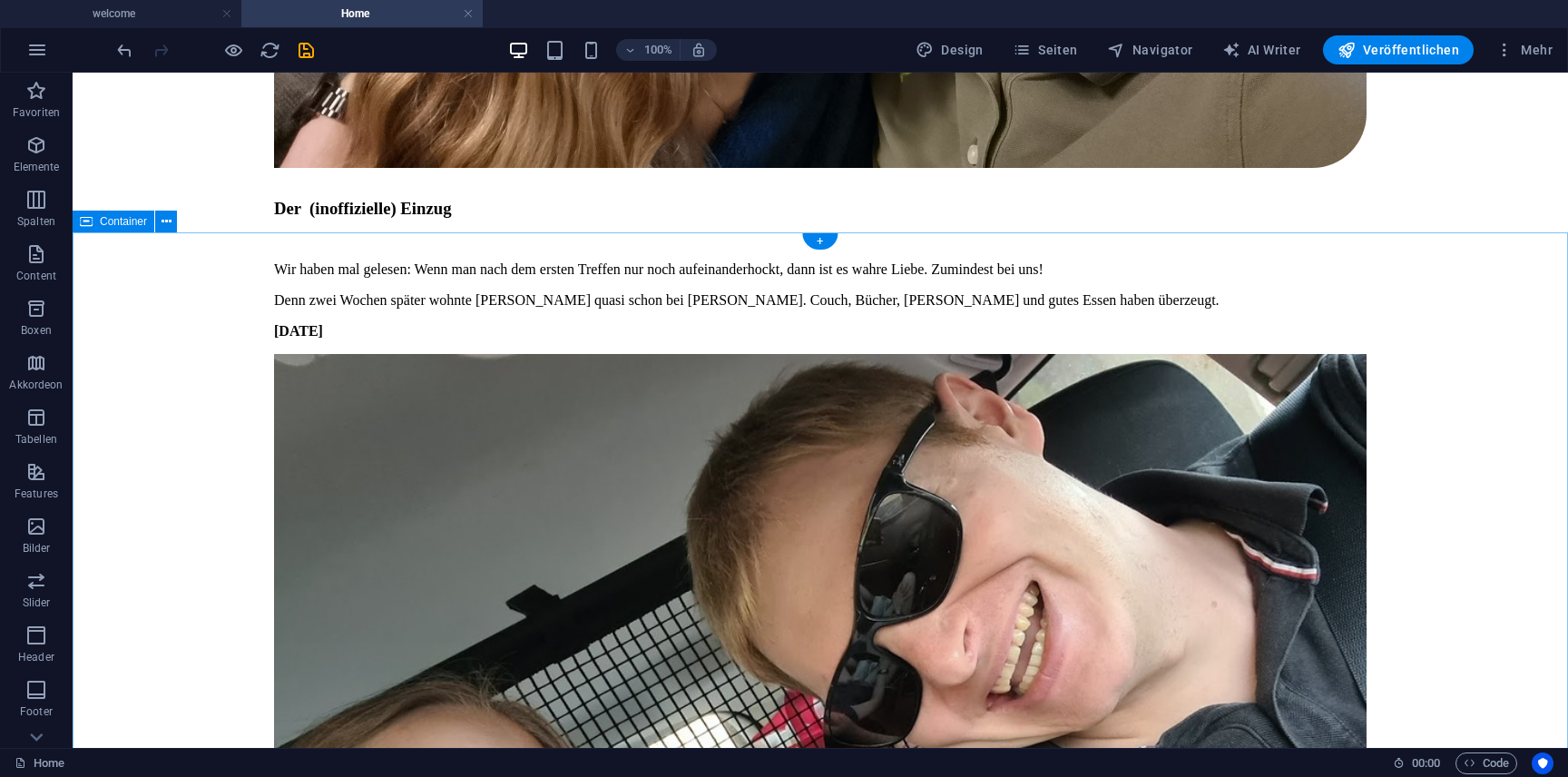
scroll to position [5143, 0]
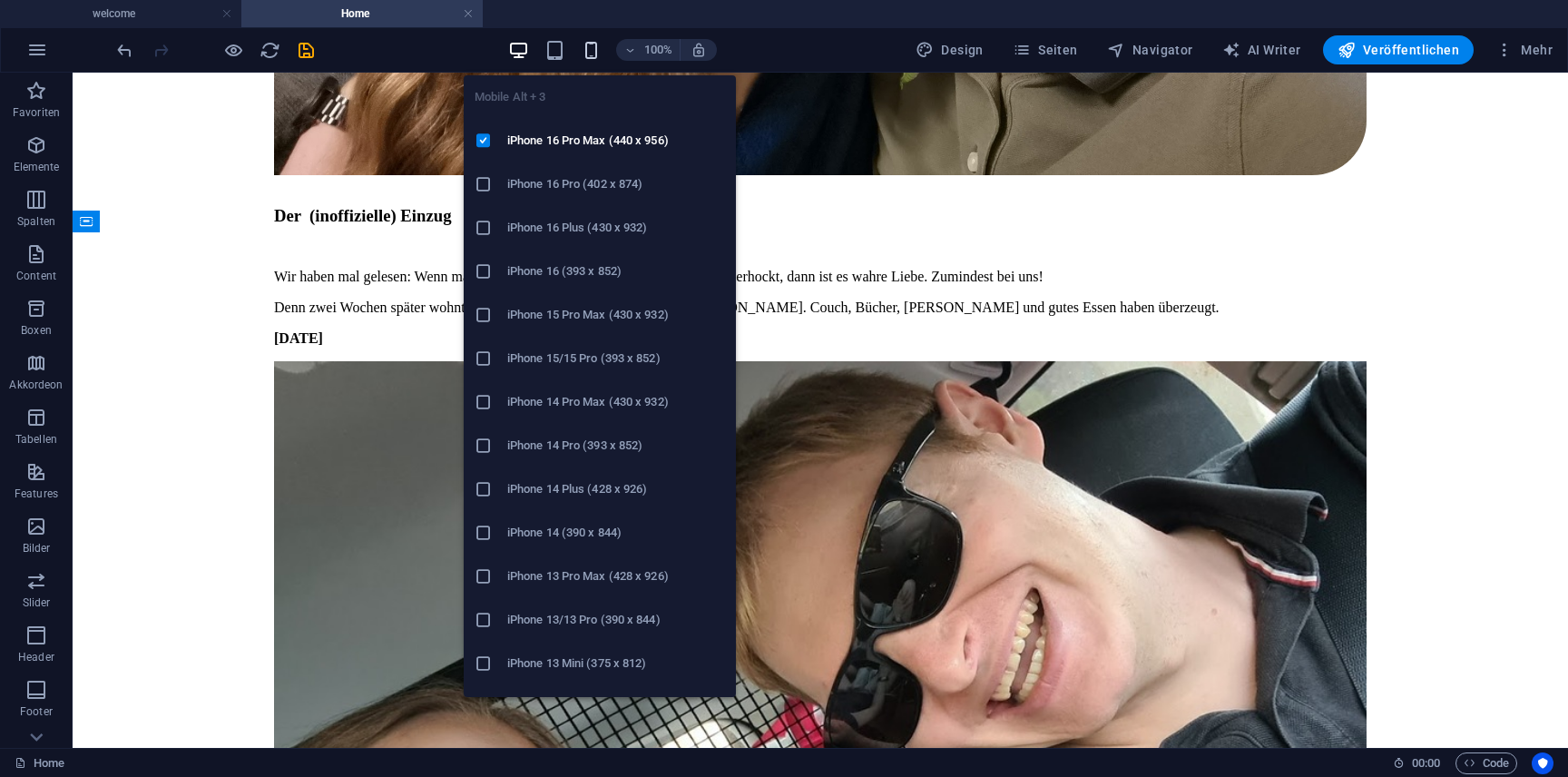
click at [597, 52] on icon "button" at bounding box center [591, 51] width 21 height 21
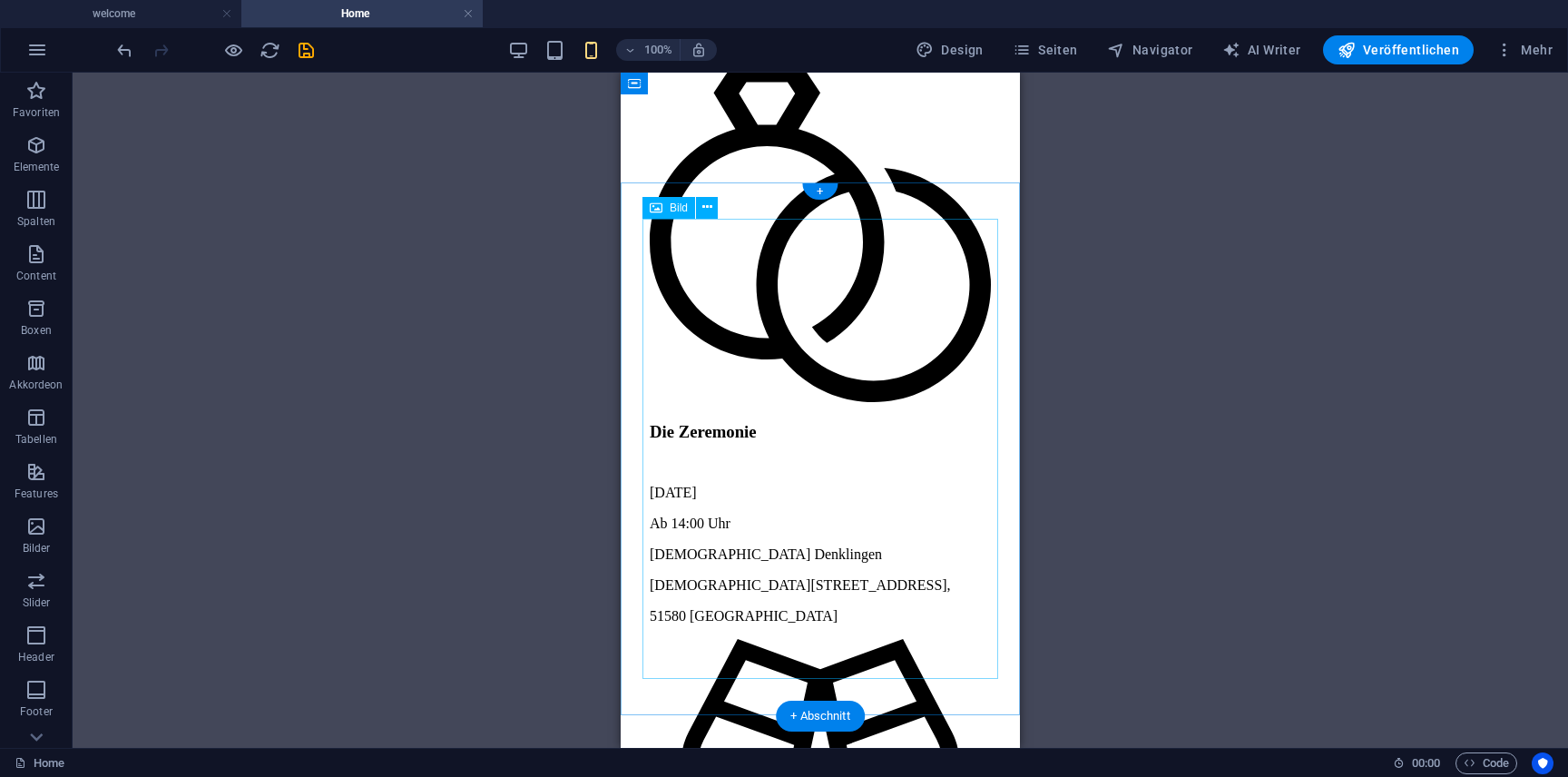
scroll to position [5782, 0]
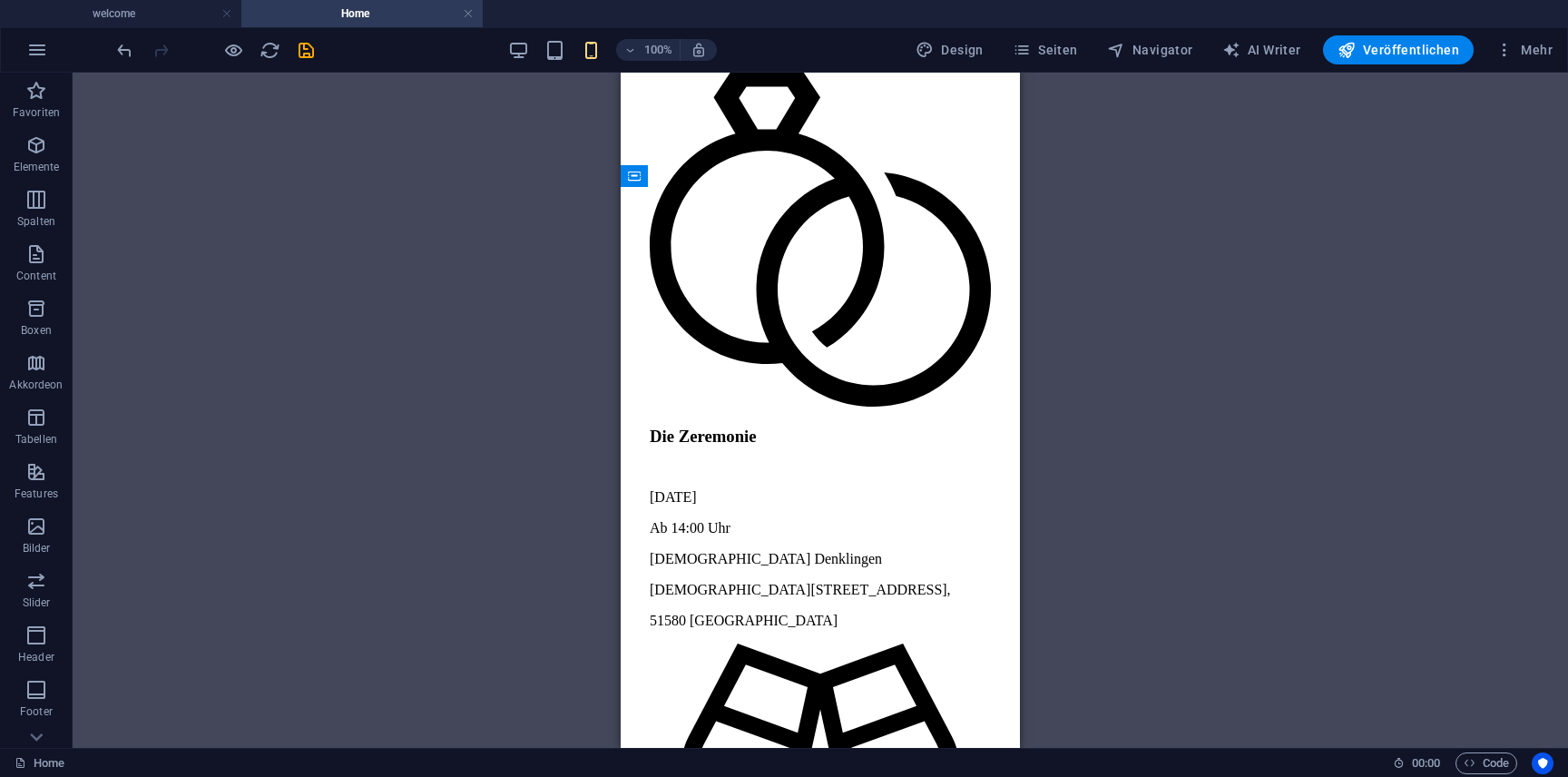
click at [547, 37] on div "100%" at bounding box center [612, 50] width 210 height 29
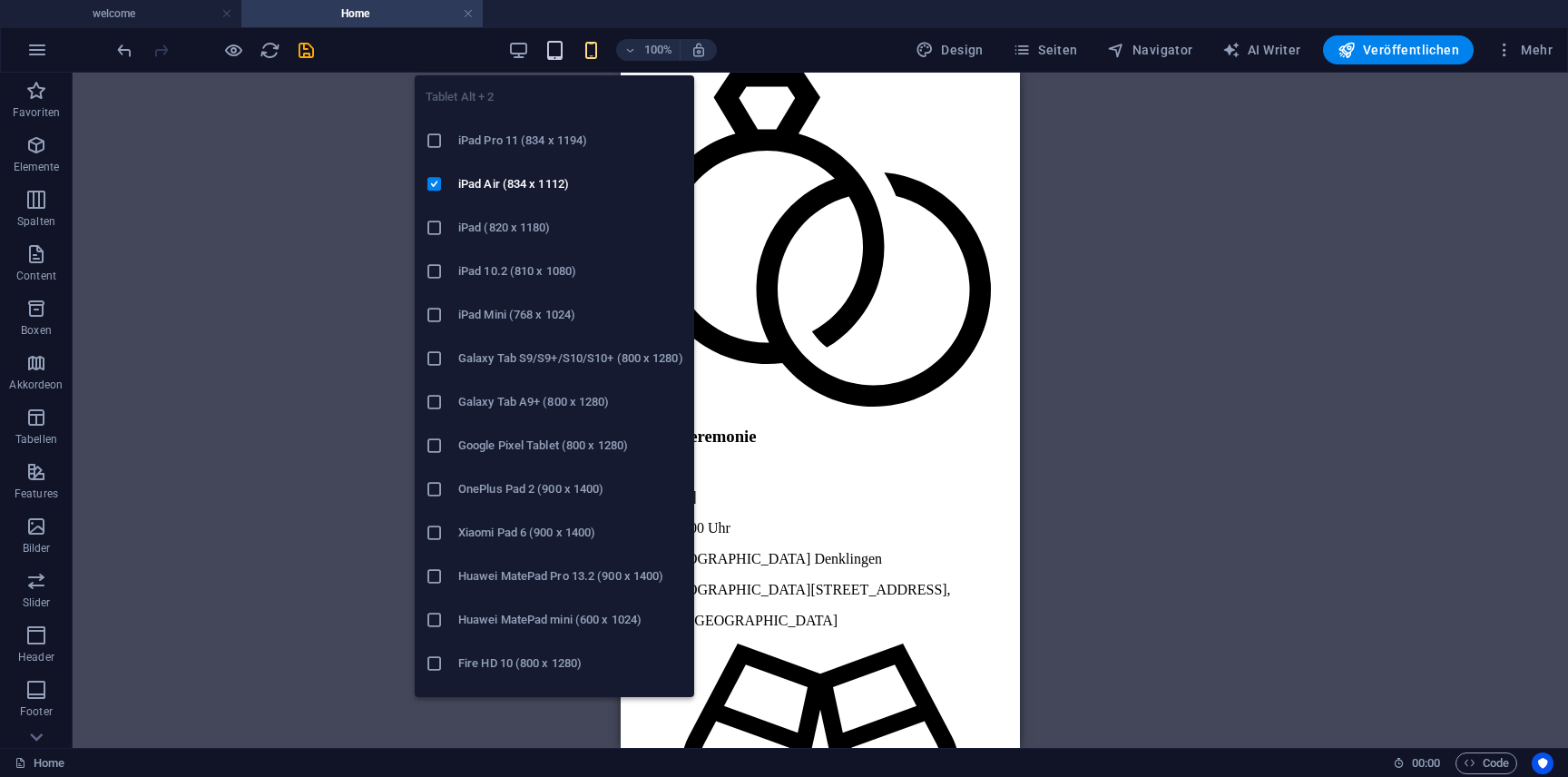
click at [556, 47] on icon "button" at bounding box center [555, 51] width 21 height 21
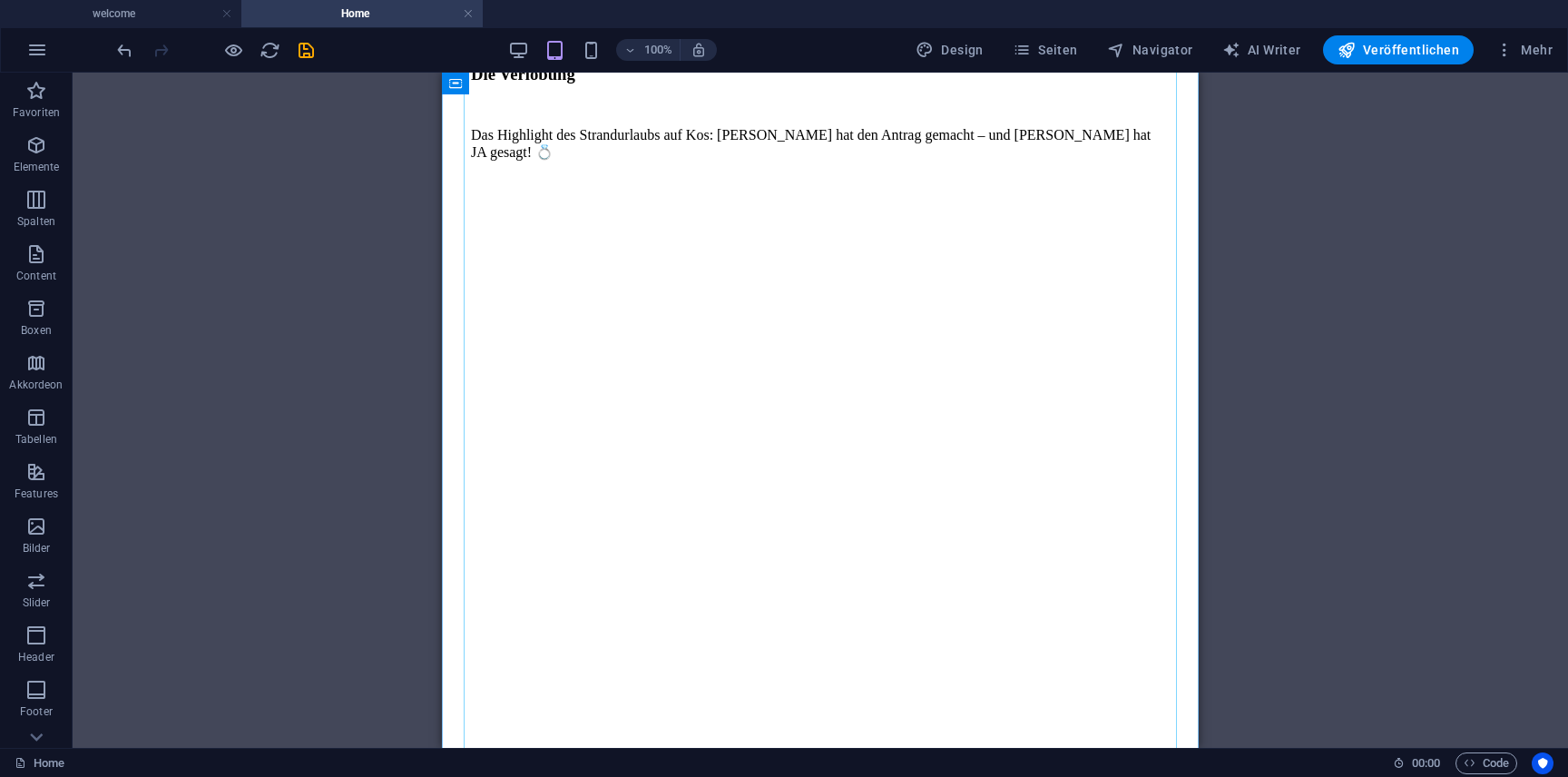
scroll to position [6455, 0]
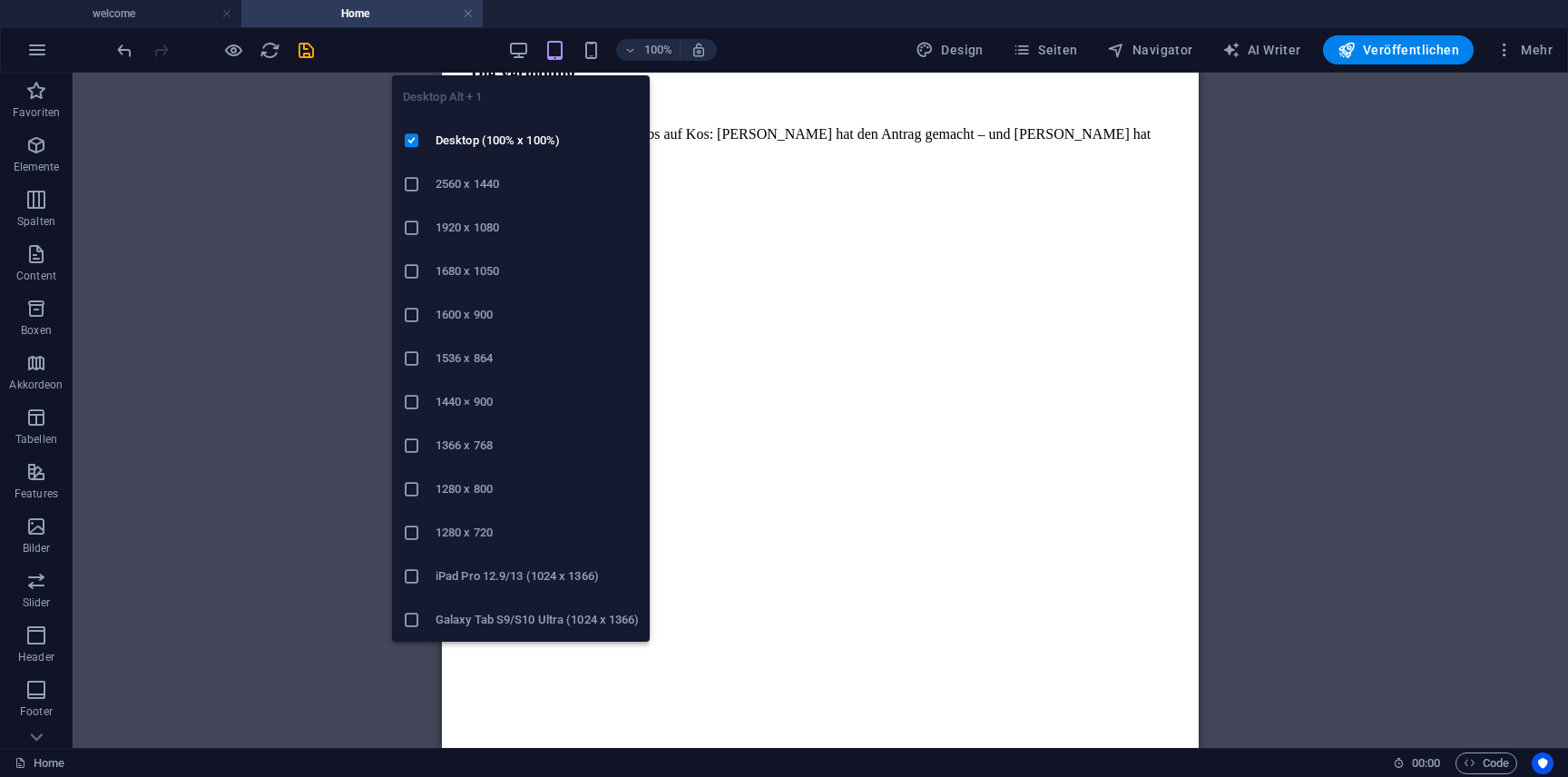
click at [525, 36] on div "100%" at bounding box center [612, 50] width 210 height 29
click at [524, 53] on icon "button" at bounding box center [519, 51] width 21 height 21
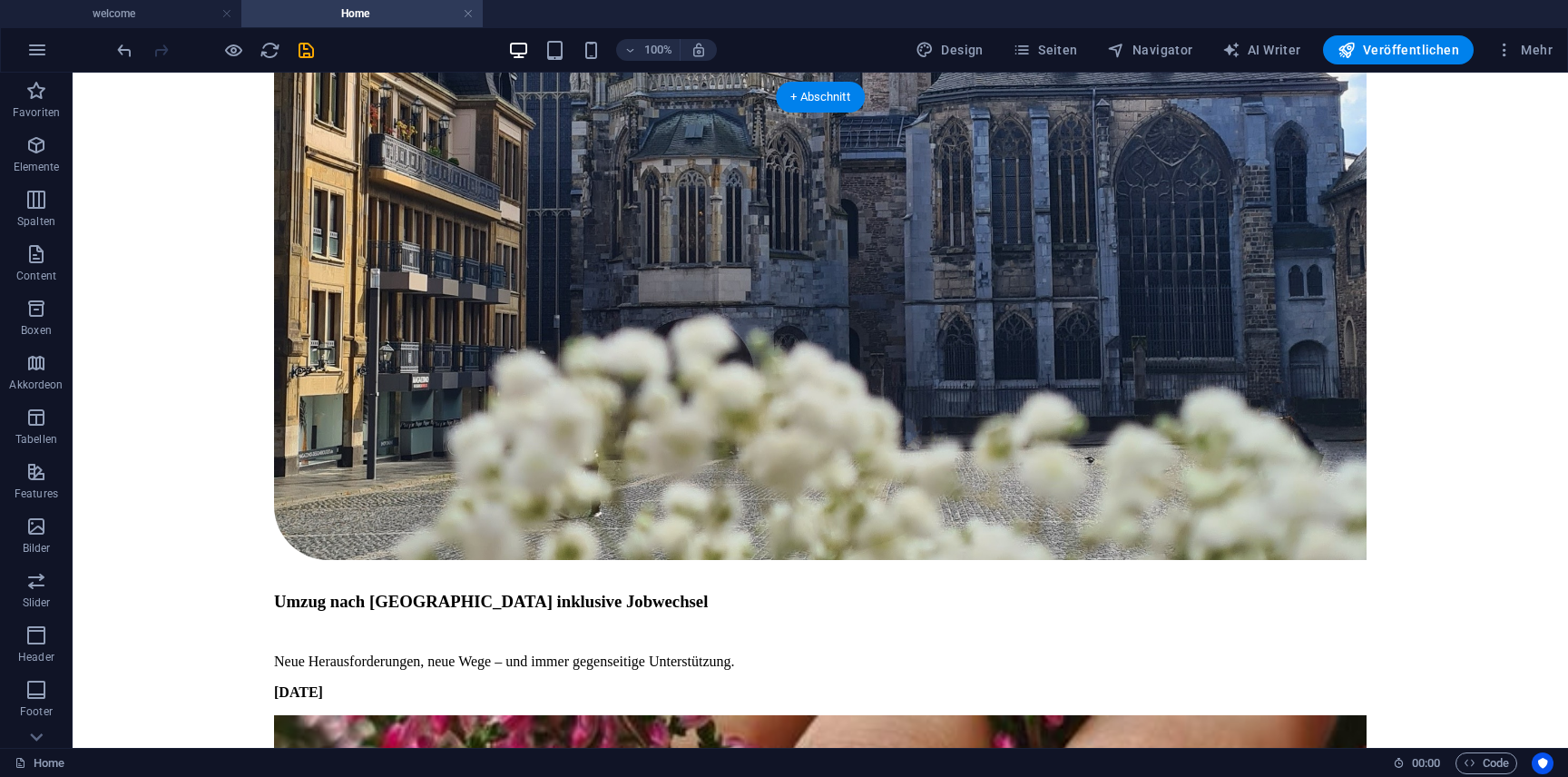
scroll to position [7769, 0]
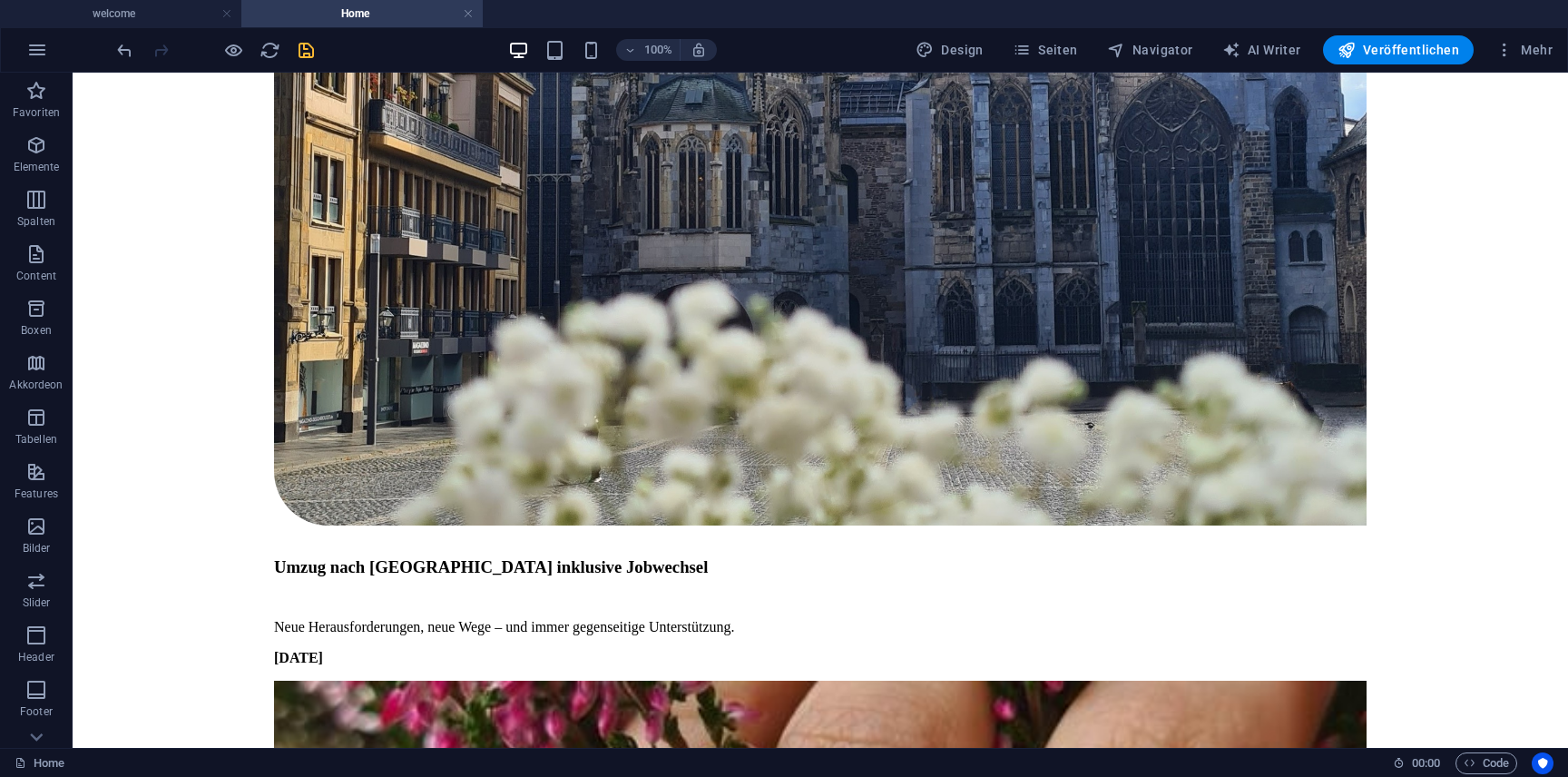
click at [302, 44] on icon "save" at bounding box center [306, 51] width 21 height 21
click at [1383, 50] on span "Veröffentlichen" at bounding box center [1397, 50] width 122 height 18
